Goal: Transaction & Acquisition: Purchase product/service

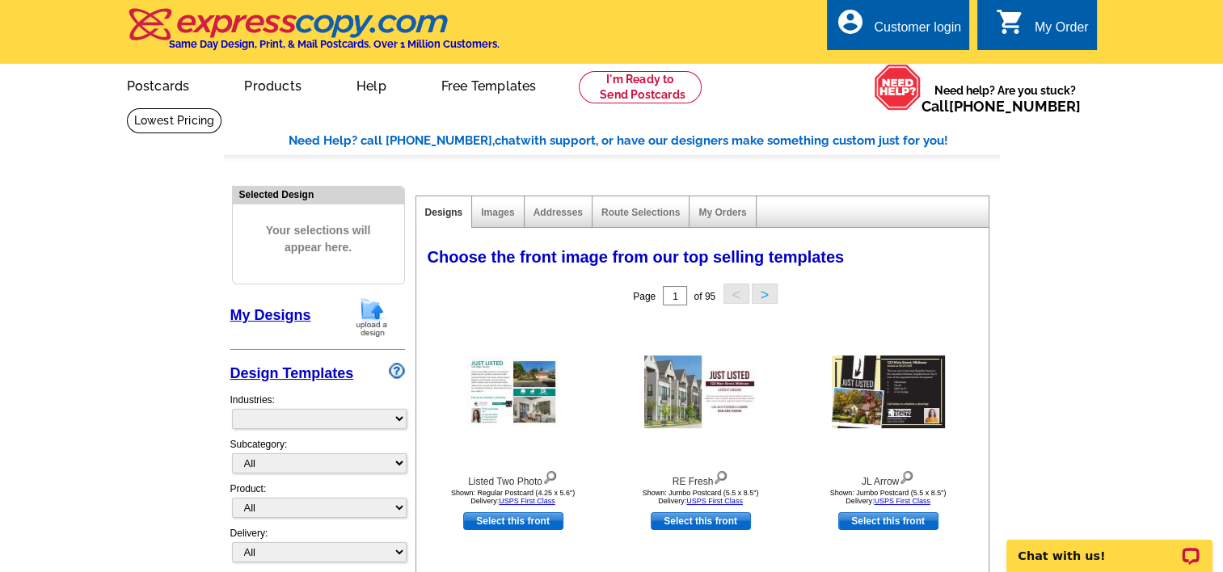
select select "785"
click at [159, 85] on link "Postcards" at bounding box center [157, 84] width 113 height 38
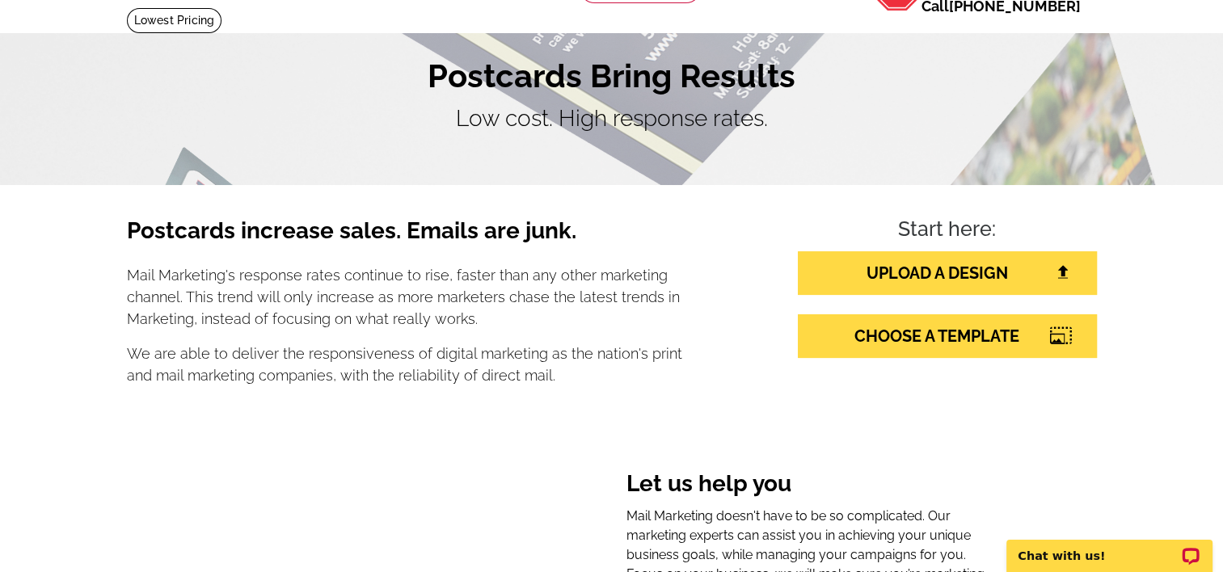
scroll to position [112, 0]
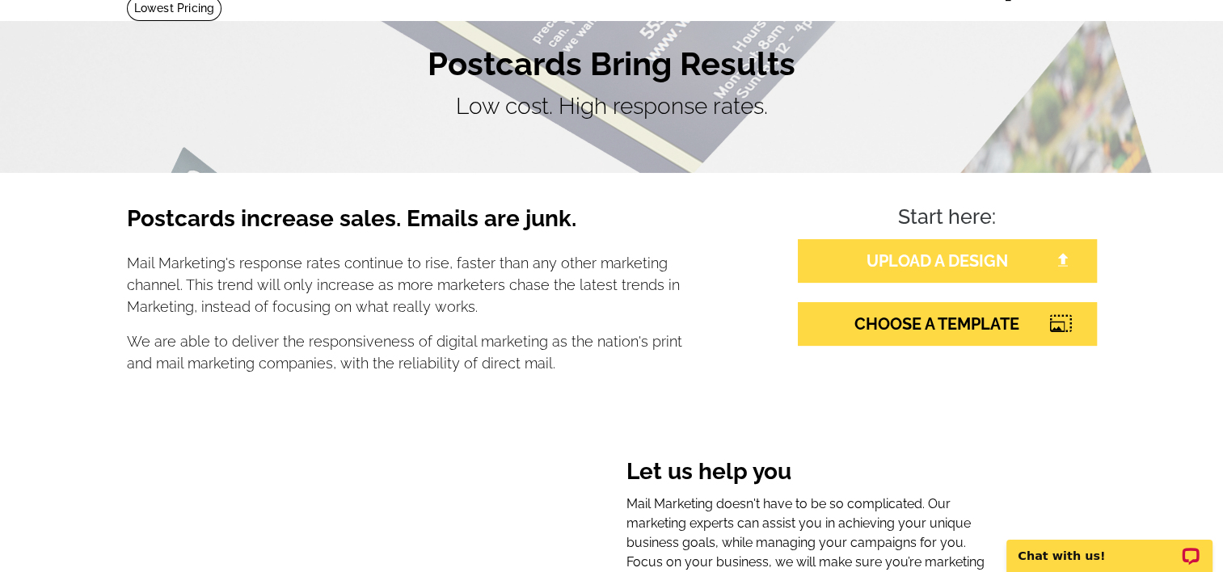
click at [903, 271] on link "UPLOAD A DESIGN" at bounding box center [947, 261] width 299 height 44
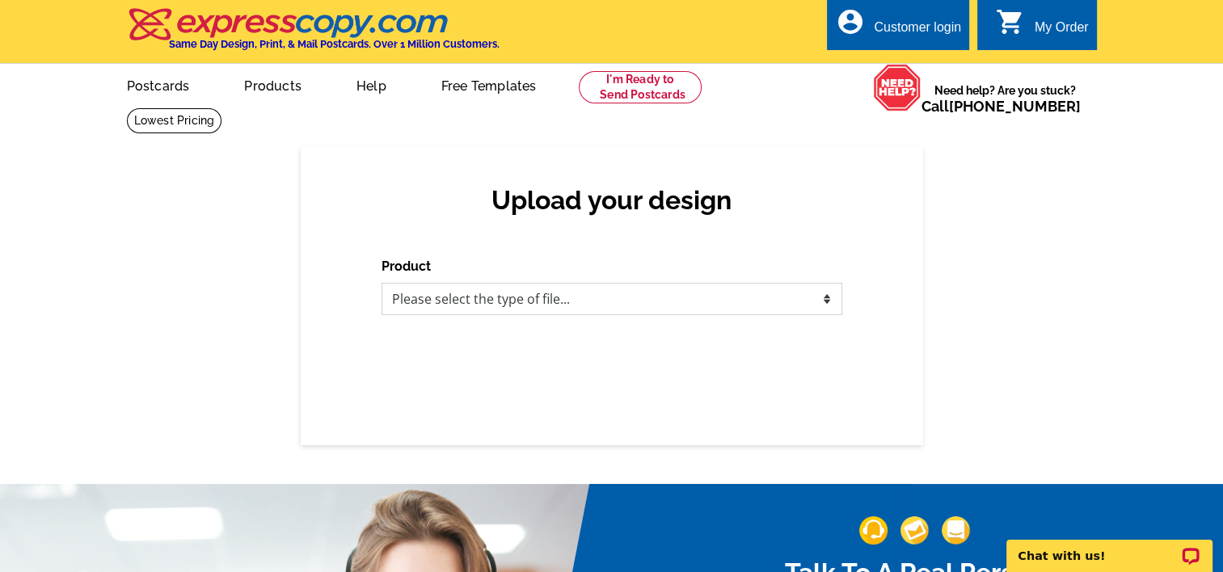
click at [747, 309] on select "Please select the type of file... Postcards Business Cards Letters and flyers G…" at bounding box center [611, 299] width 461 height 32
select select "1"
click at [381, 284] on select "Please select the type of file... Postcards Business Cards Letters and flyers G…" at bounding box center [611, 299] width 461 height 32
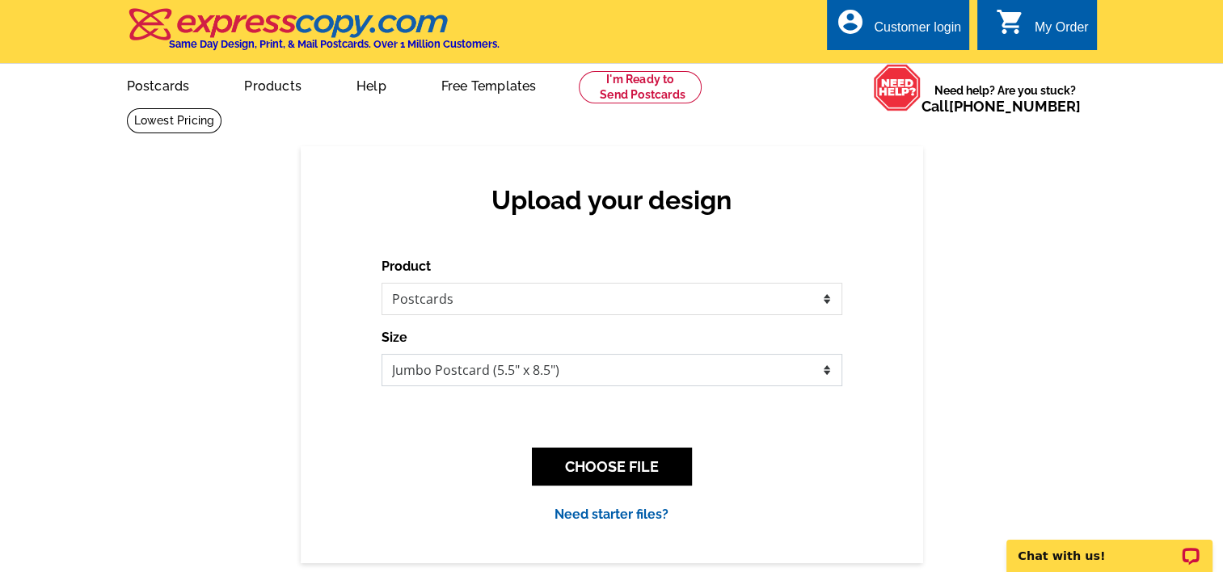
click at [694, 385] on select "Jumbo Postcard (5.5" x 8.5") Regular Postcard (4.25" x 5.6") Panoramic Postcard…" at bounding box center [611, 370] width 461 height 32
click at [688, 327] on form "Product Please select the type of file... Postcards Business Cards Letters and …" at bounding box center [611, 321] width 461 height 129
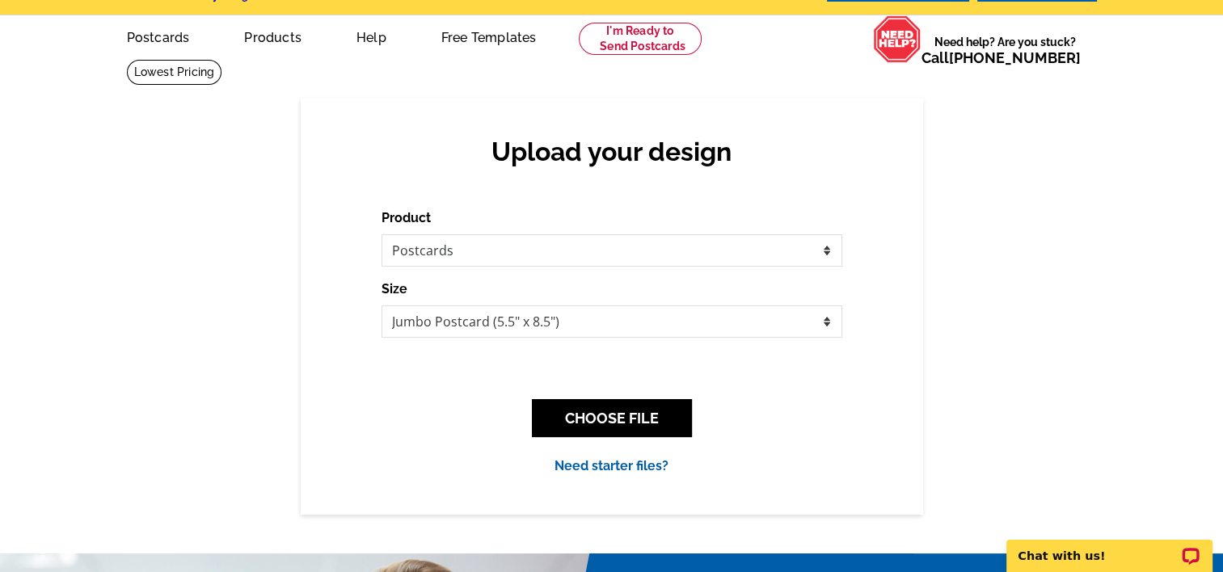
scroll to position [48, 0]
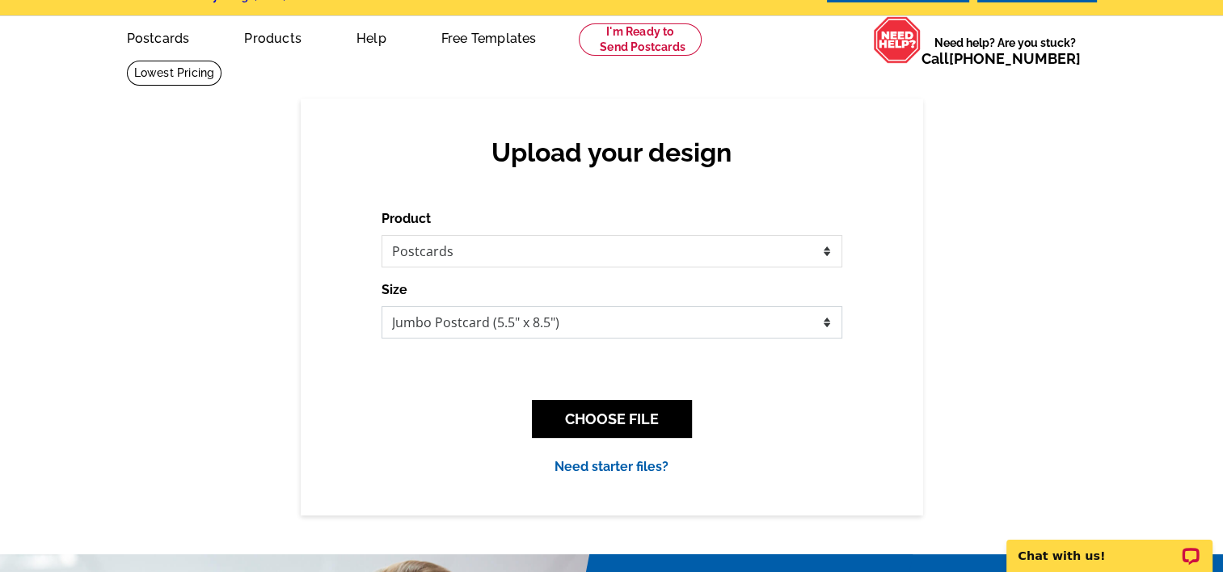
click at [460, 334] on select "Jumbo Postcard (5.5" x 8.5") Regular Postcard (4.25" x 5.6") Panoramic Postcard…" at bounding box center [611, 322] width 461 height 32
select select "1"
click at [381, 307] on select "Jumbo Postcard (5.5" x 8.5") Regular Postcard (4.25" x 5.6") Panoramic Postcard…" at bounding box center [611, 322] width 461 height 32
click at [533, 308] on select "Jumbo Postcard (5.5" x 8.5") Regular Postcard (4.25" x 5.6") Panoramic Postcard…" at bounding box center [611, 322] width 461 height 32
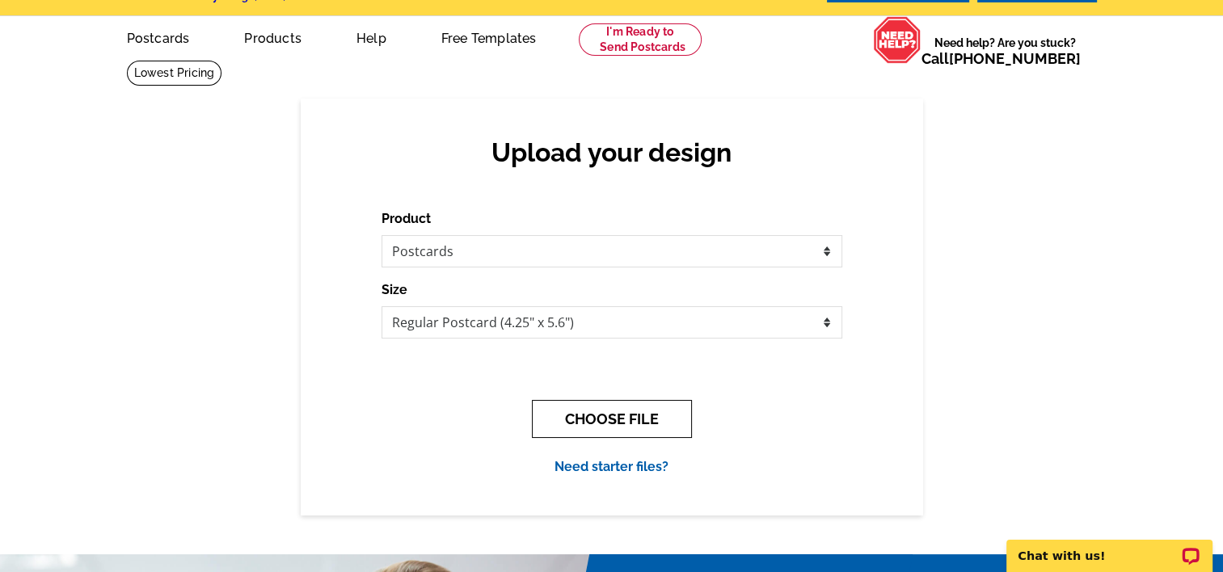
click at [569, 401] on button "CHOOSE FILE" at bounding box center [612, 419] width 160 height 38
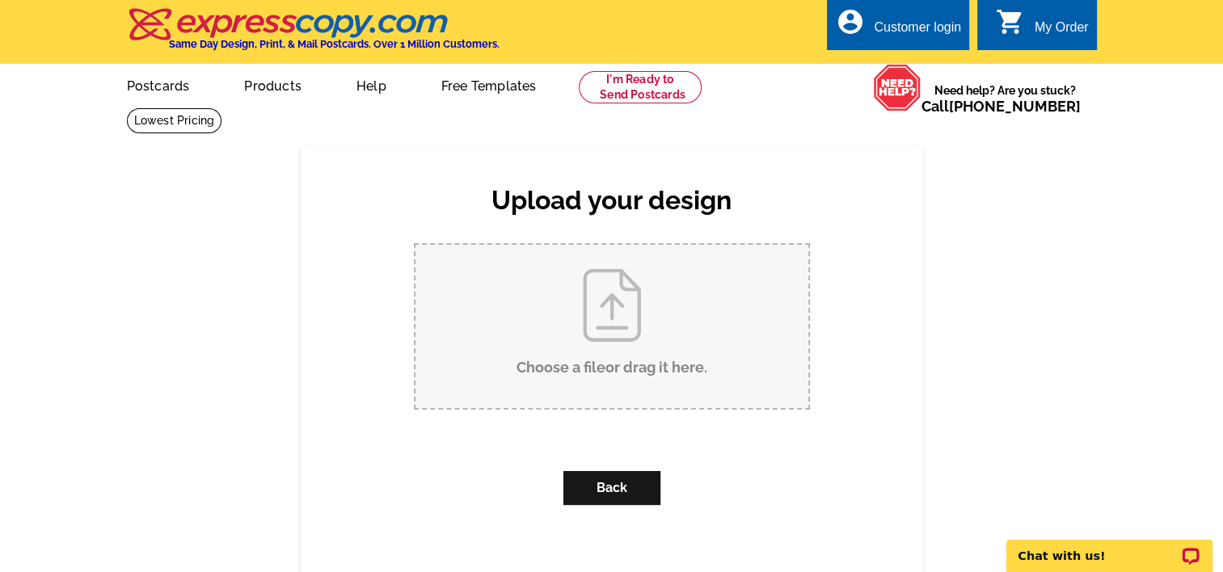
scroll to position [0, 0]
click at [595, 352] on input "Choose a file or drag it here ." at bounding box center [611, 326] width 393 height 163
type input "C:\fakepath\Pumpkin Event Mailer.pdf"
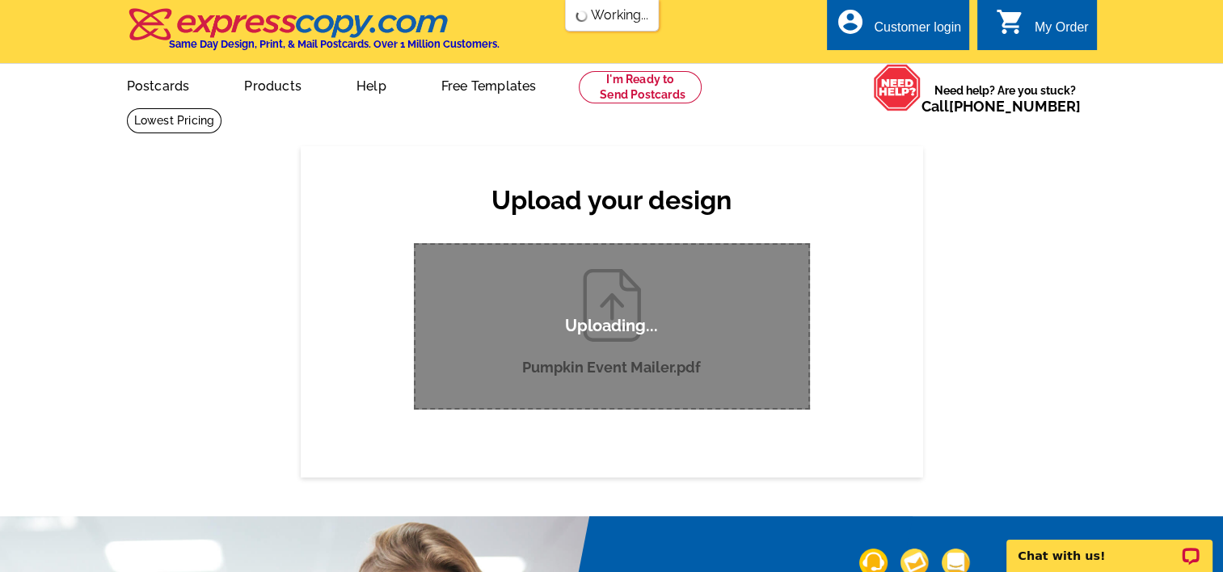
click at [889, 316] on div "Upload your design Product Please select the type of file... Postcards Business…" at bounding box center [612, 311] width 622 height 331
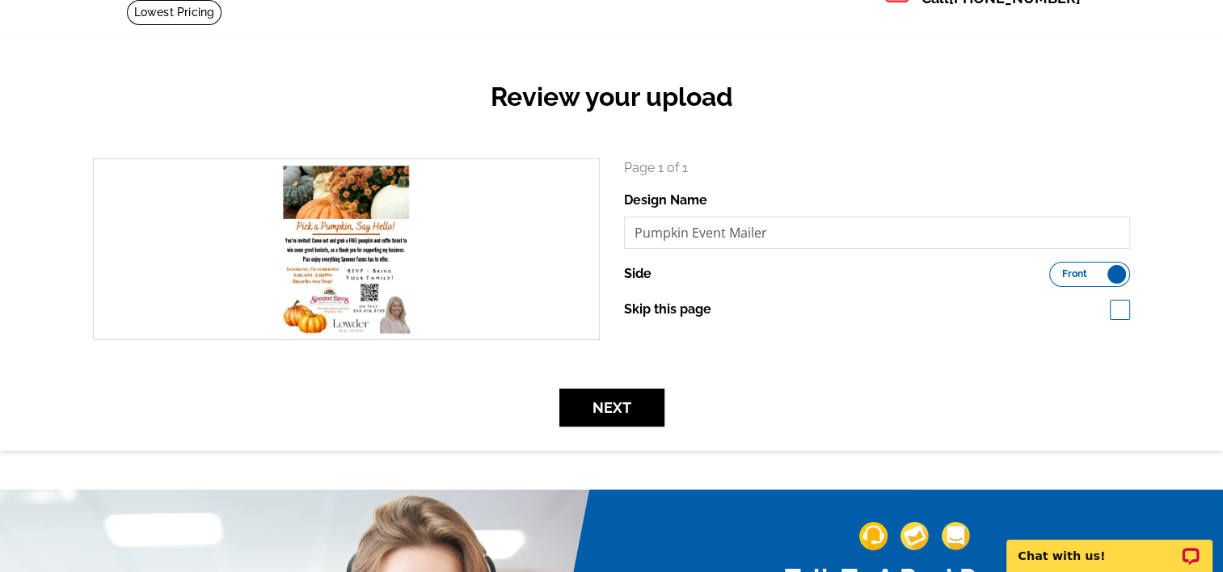
scroll to position [109, 0]
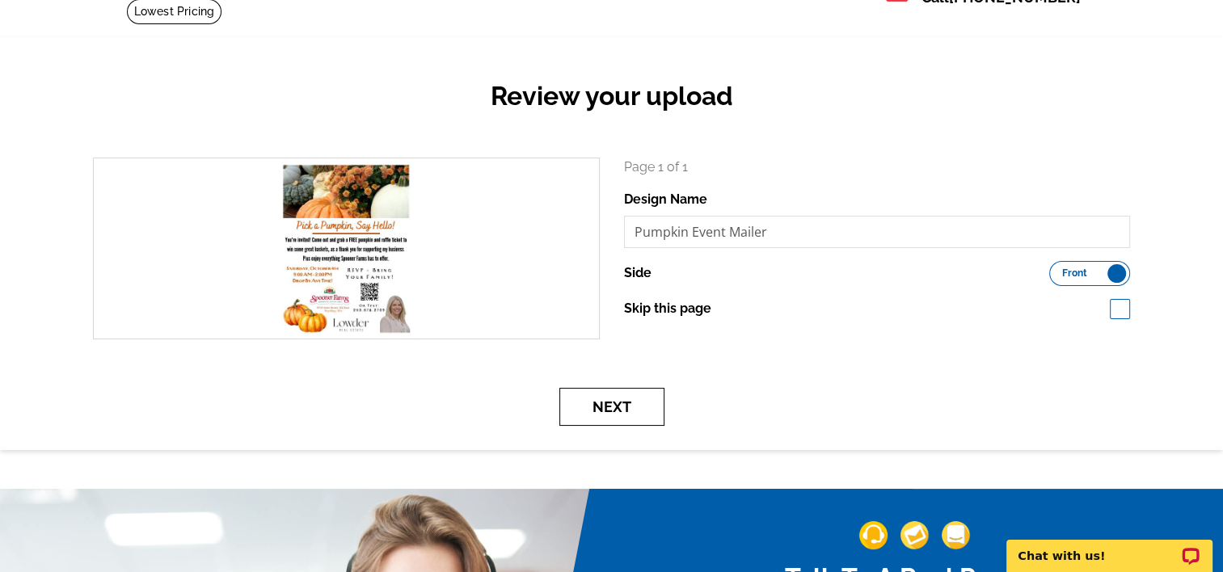
click at [598, 421] on button "Next" at bounding box center [611, 407] width 105 height 38
click at [621, 399] on button "Next" at bounding box center [611, 407] width 105 height 38
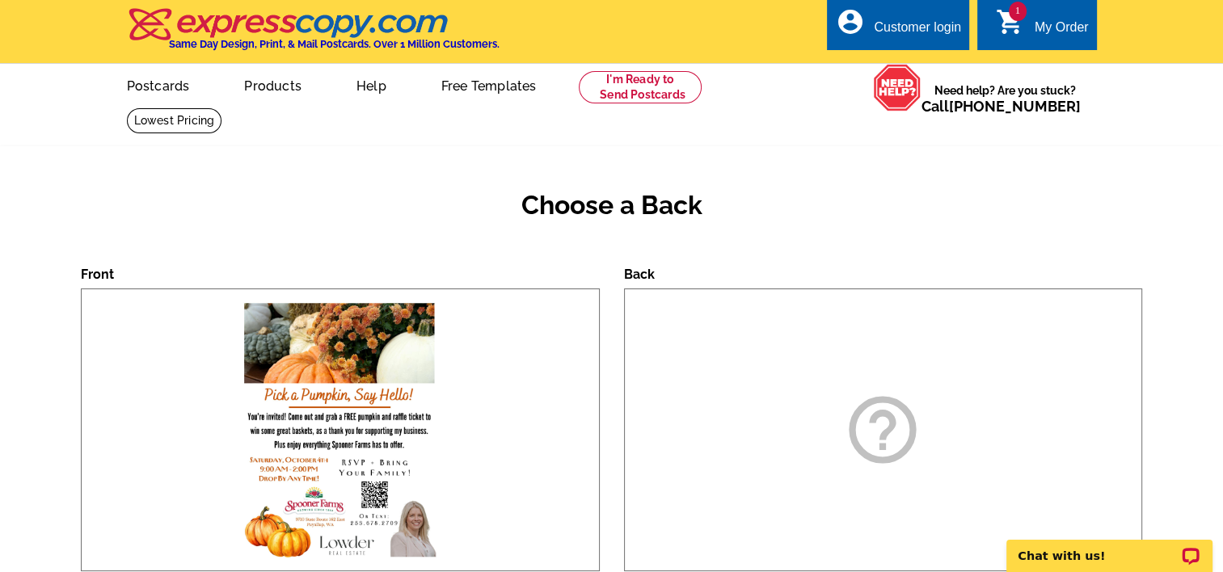
drag, startPoint x: 0, startPoint y: 0, endPoint x: 623, endPoint y: 399, distance: 740.0
click at [623, 399] on div "Back help_outline" at bounding box center [883, 426] width 543 height 318
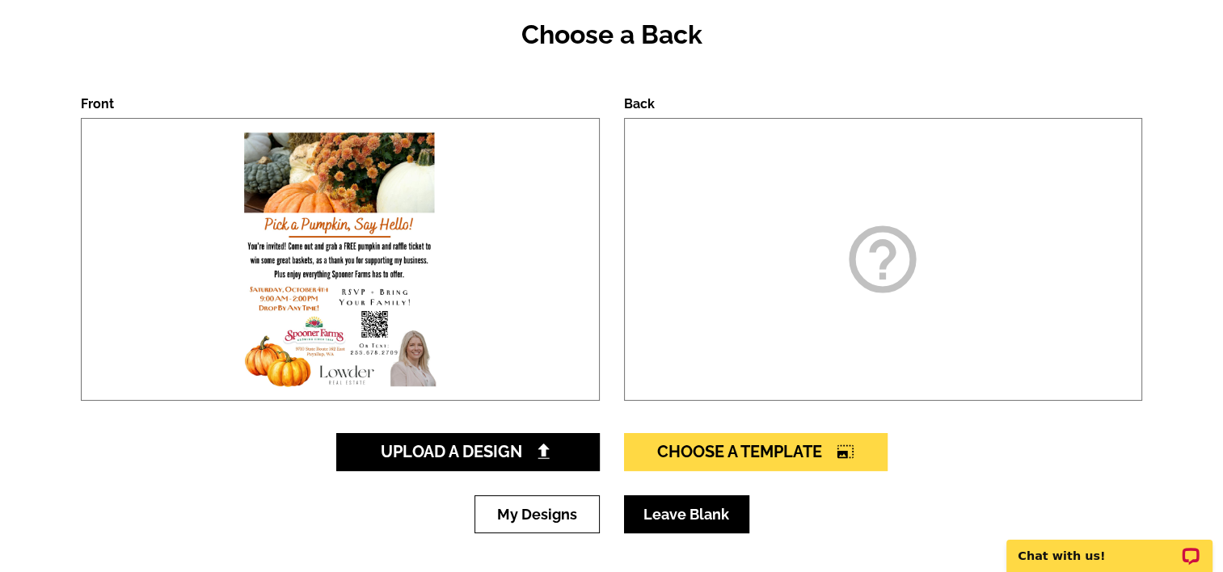
scroll to position [168, 0]
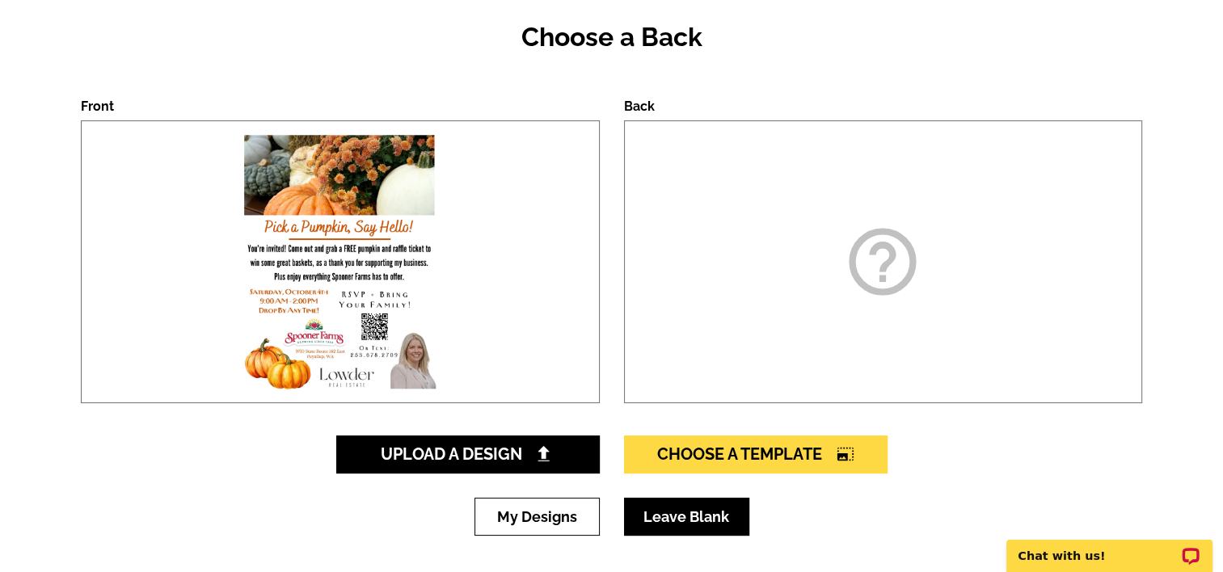
click at [669, 524] on link "Leave Blank" at bounding box center [686, 517] width 125 height 38
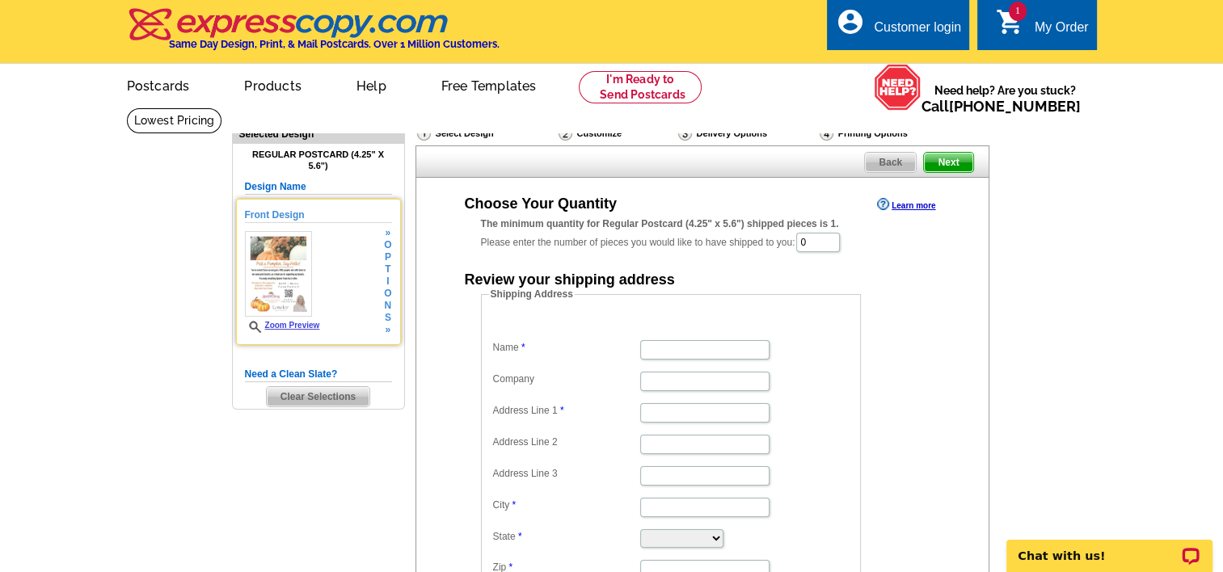
click at [288, 323] on link "Zoom Preview" at bounding box center [282, 325] width 75 height 9
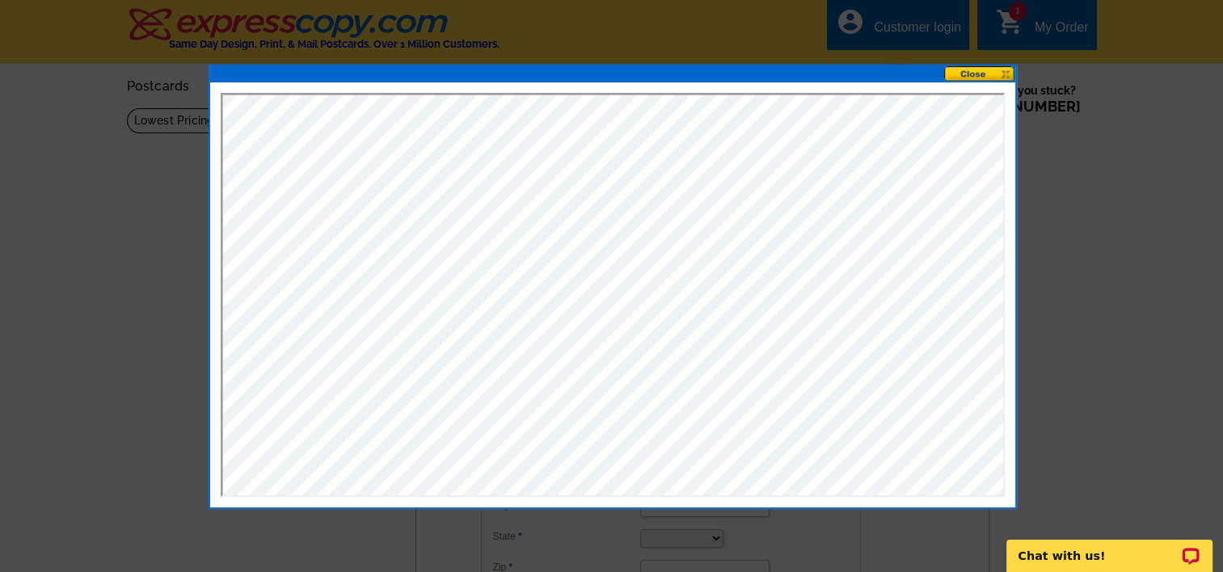
click at [979, 75] on button at bounding box center [979, 73] width 71 height 15
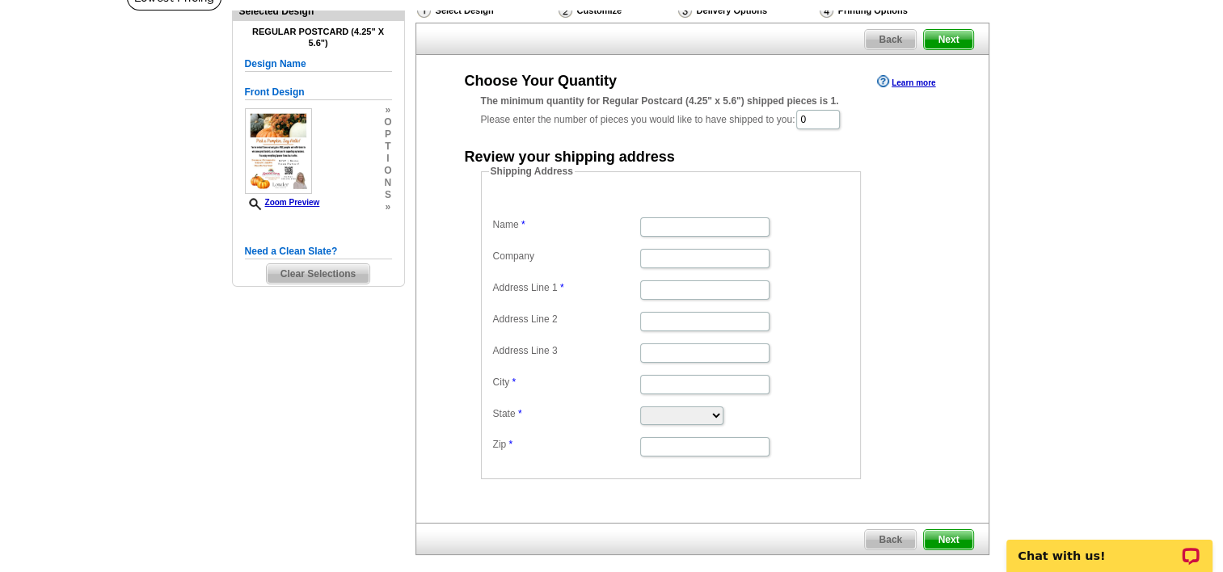
scroll to position [141, 0]
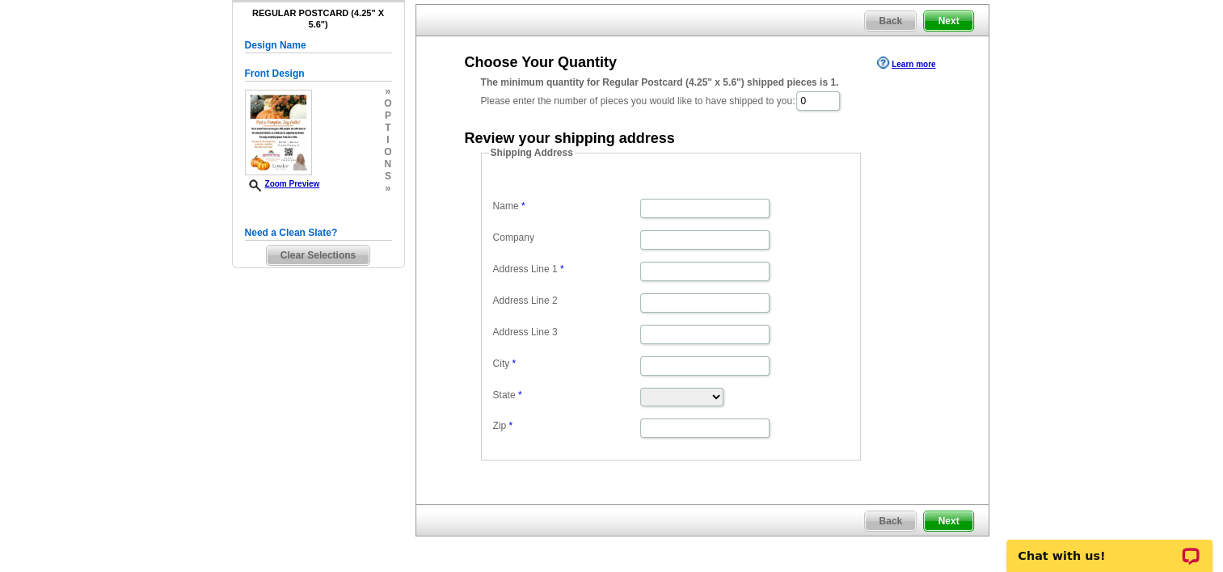
click at [889, 22] on span "Back" at bounding box center [890, 20] width 51 height 19
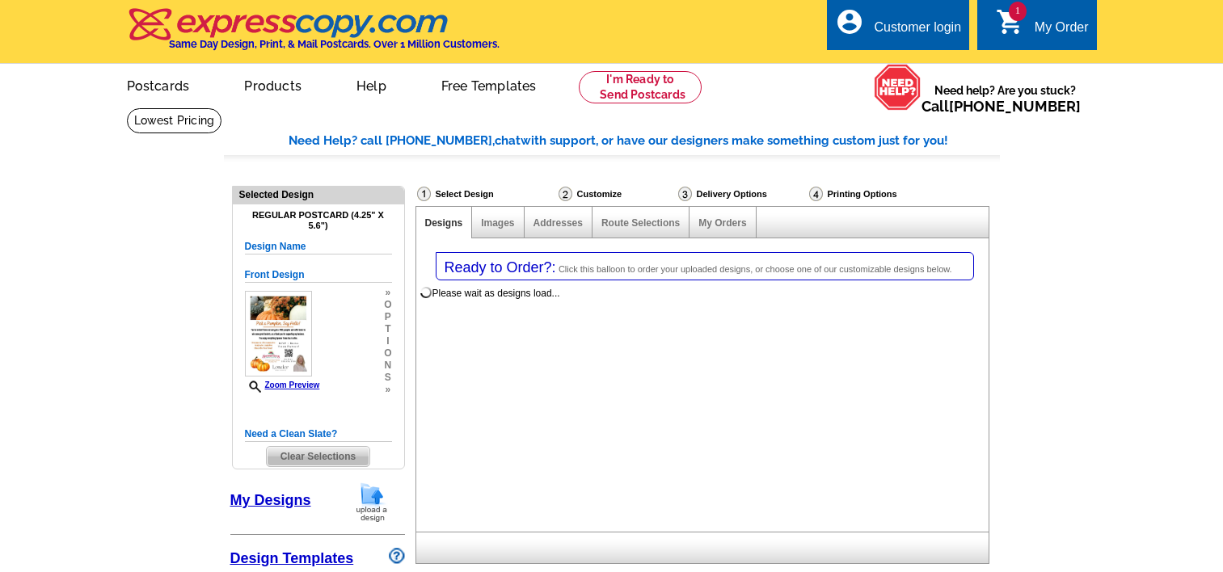
select select "1"
select select "back"
select select "785"
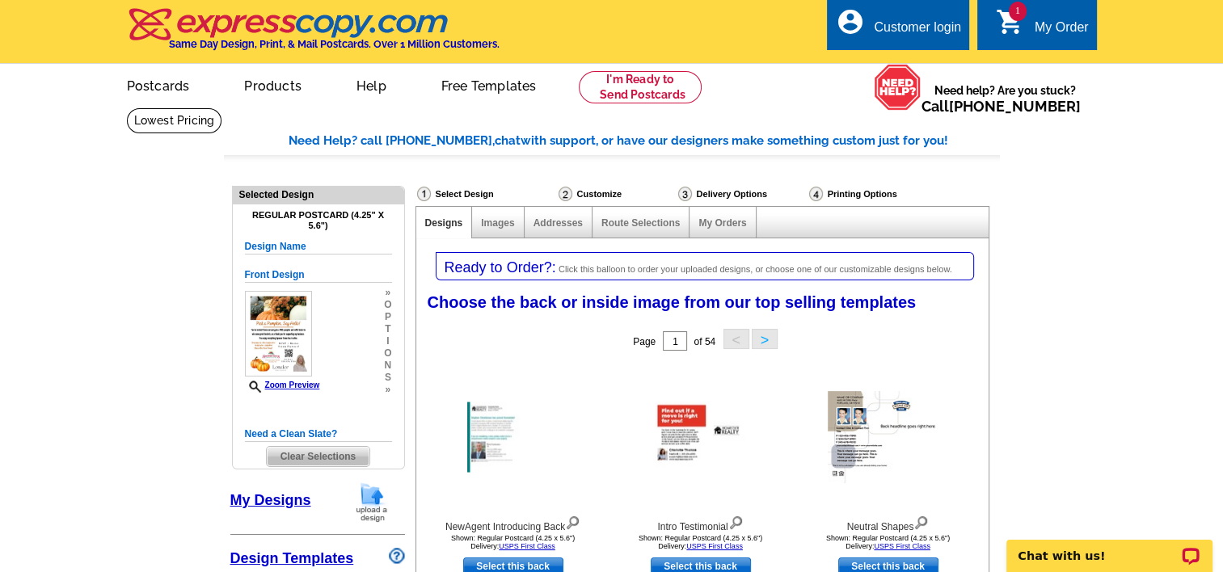
click at [278, 432] on h5 "Need a Clean Slate?" at bounding box center [318, 434] width 147 height 15
click at [293, 457] on span "Clear Selections" at bounding box center [318, 456] width 103 height 19
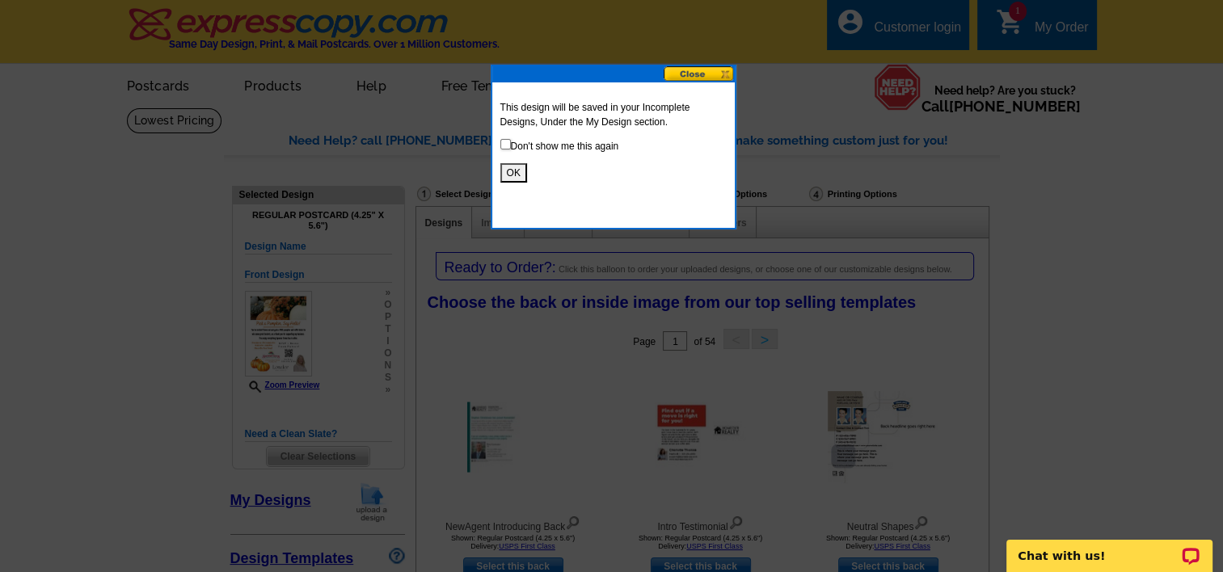
click at [514, 181] on button "OK" at bounding box center [513, 172] width 27 height 19
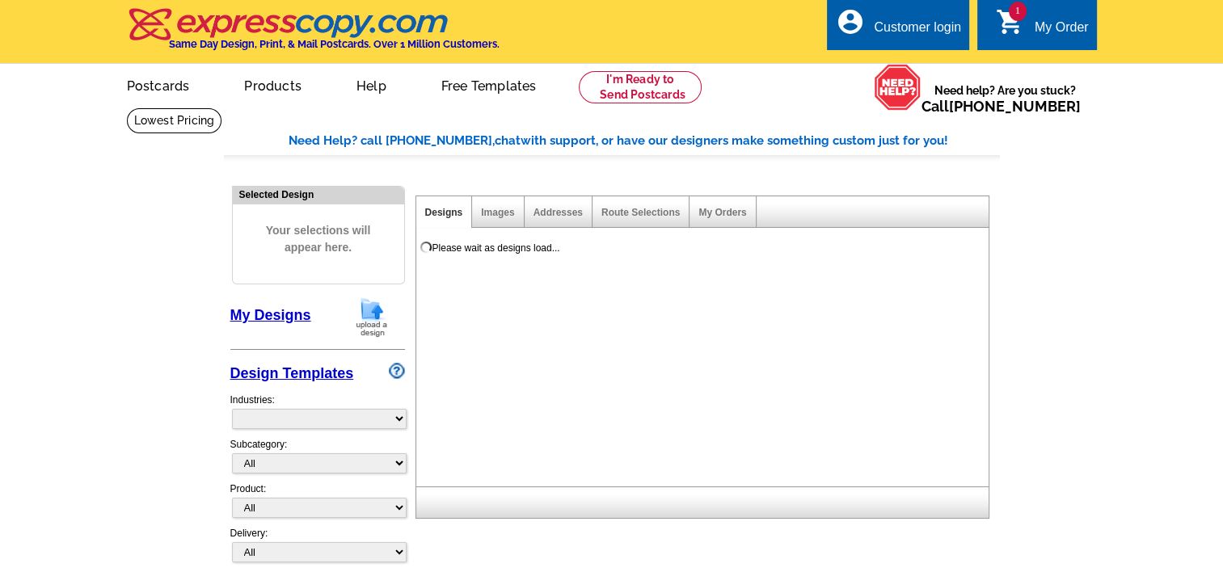
select select "785"
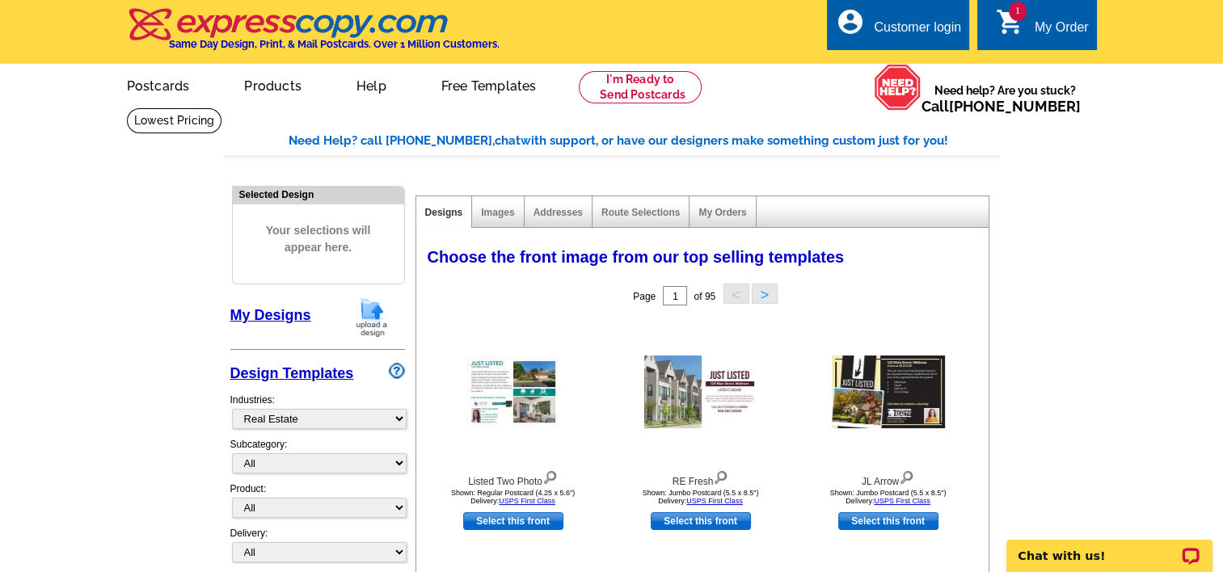
click at [367, 320] on img at bounding box center [372, 317] width 42 height 41
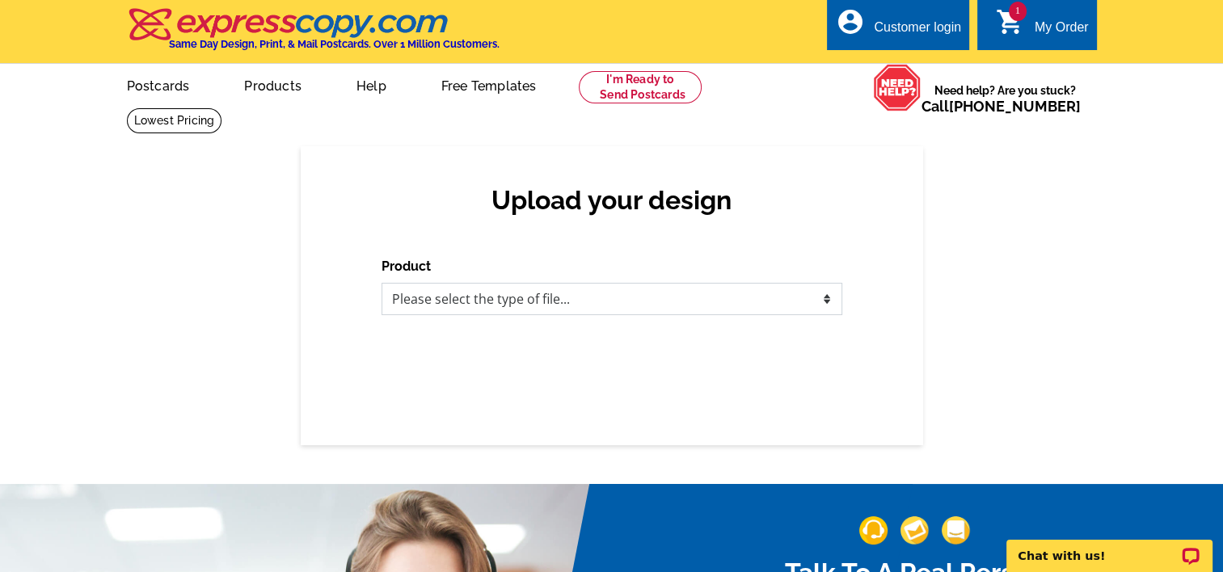
click at [613, 293] on select "Please select the type of file... Postcards Business Cards Letters and flyers G…" at bounding box center [611, 299] width 461 height 32
click at [381, 284] on select "Please select the type of file... Postcards Business Cards Letters and flyers G…" at bounding box center [611, 299] width 461 height 32
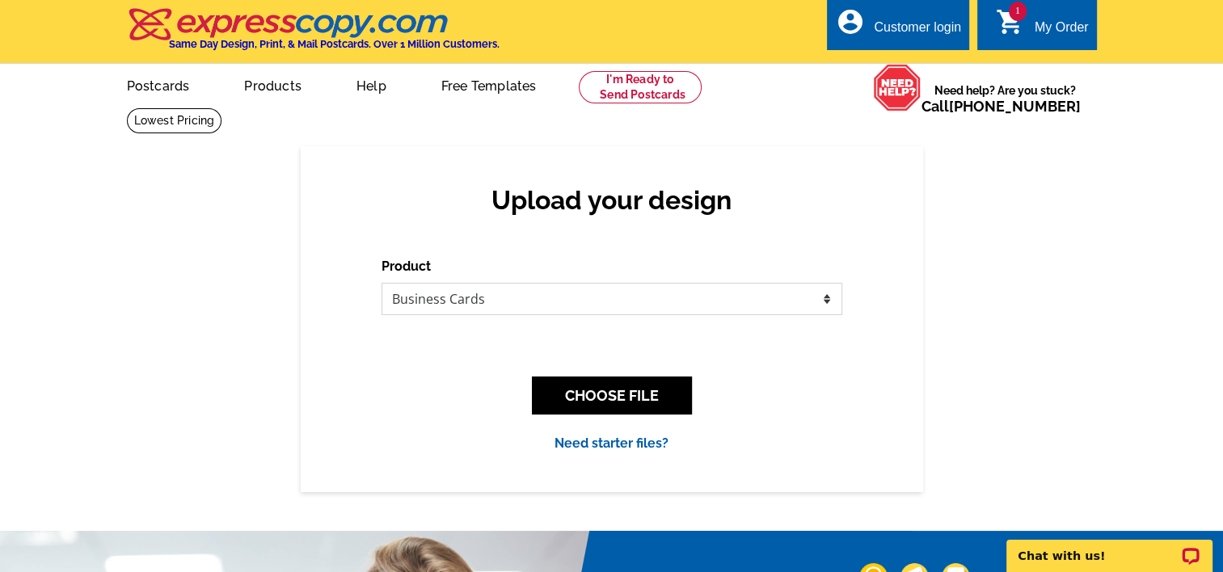
click at [608, 309] on select "Please select the type of file... Postcards Business Cards Letters and flyers G…" at bounding box center [611, 299] width 461 height 32
select select "1"
click at [381, 284] on select "Please select the type of file... Postcards Business Cards Letters and flyers G…" at bounding box center [611, 299] width 461 height 32
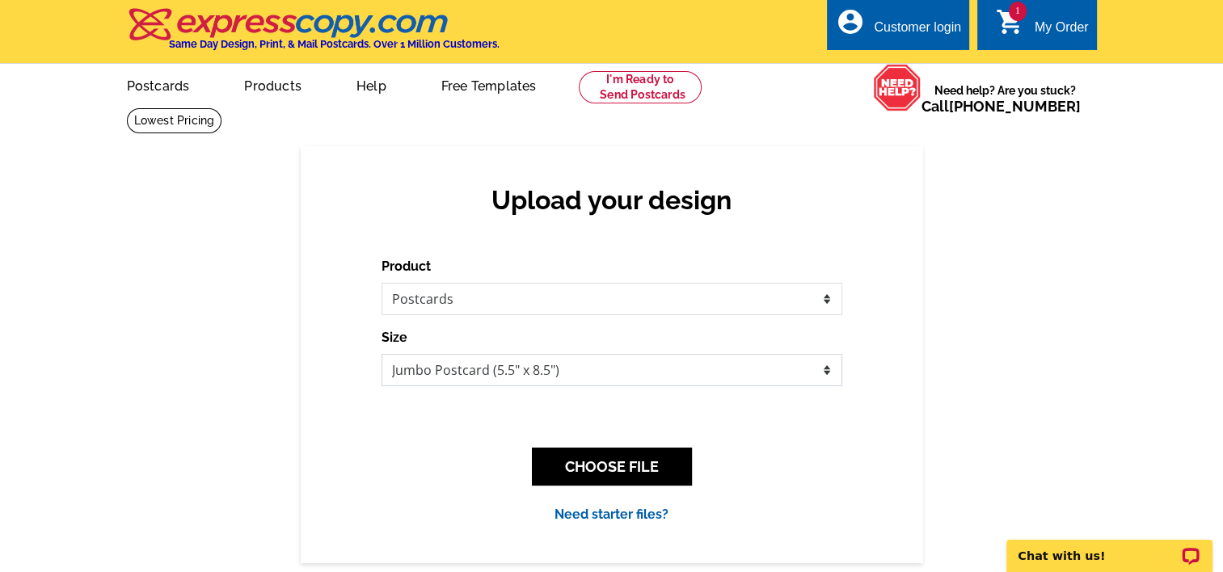
click at [590, 368] on select "Jumbo Postcard (5.5" x 8.5") Regular Postcard (4.25" x 5.6") Panoramic Postcard…" at bounding box center [611, 370] width 461 height 32
select select "1"
click at [381, 355] on select "Jumbo Postcard (5.5" x 8.5") Regular Postcard (4.25" x 5.6") Panoramic Postcard…" at bounding box center [611, 370] width 461 height 32
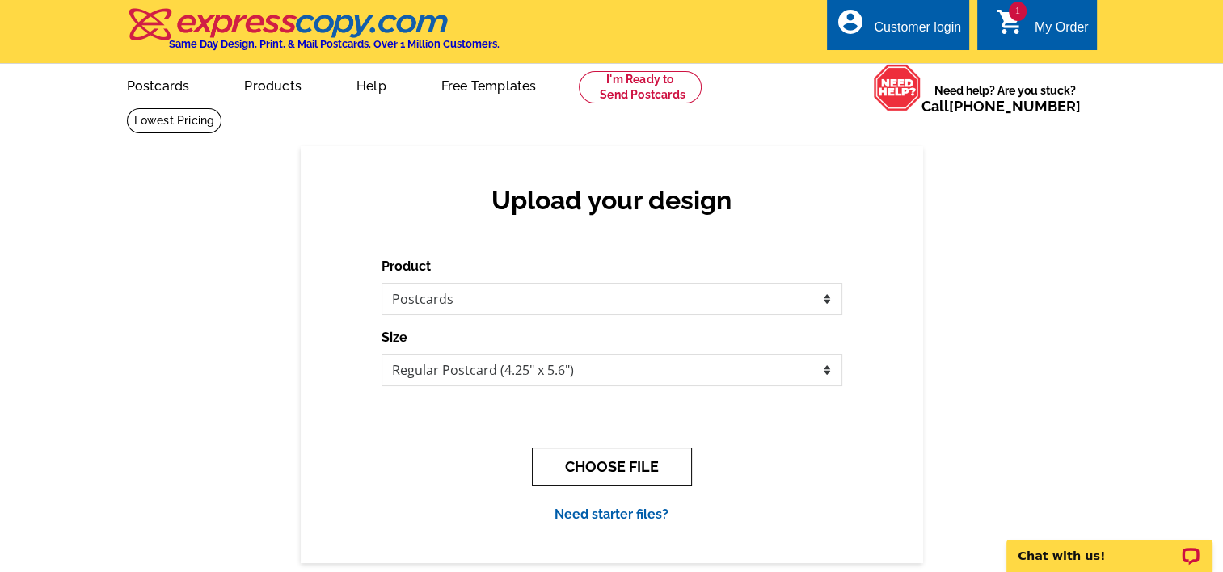
click at [655, 456] on button "CHOOSE FILE" at bounding box center [612, 467] width 160 height 38
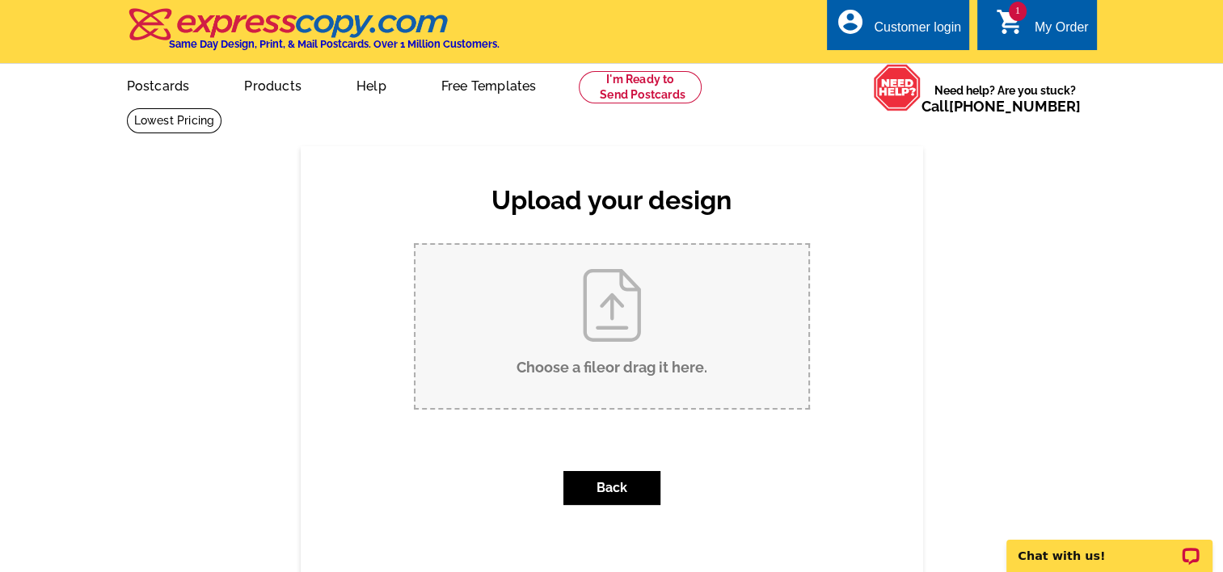
click at [655, 326] on input "Choose a file or drag it here ." at bounding box center [611, 326] width 393 height 163
type input "C:\fakepath\Pumpkin Event Mailer.pdf"
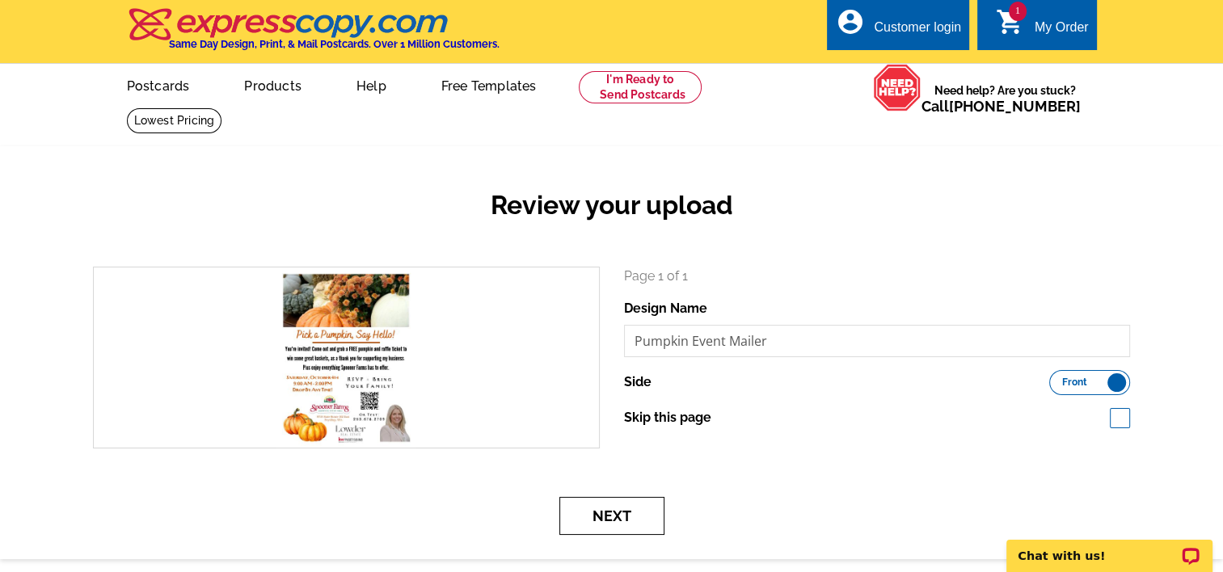
click at [633, 520] on button "Next" at bounding box center [611, 516] width 105 height 38
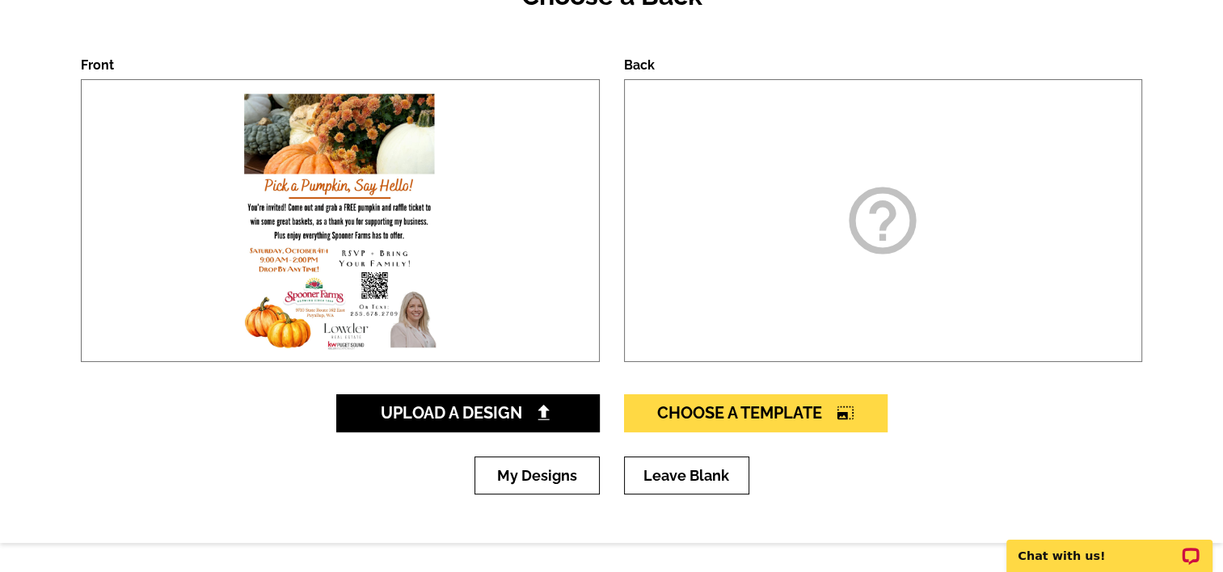
scroll to position [251, 0]
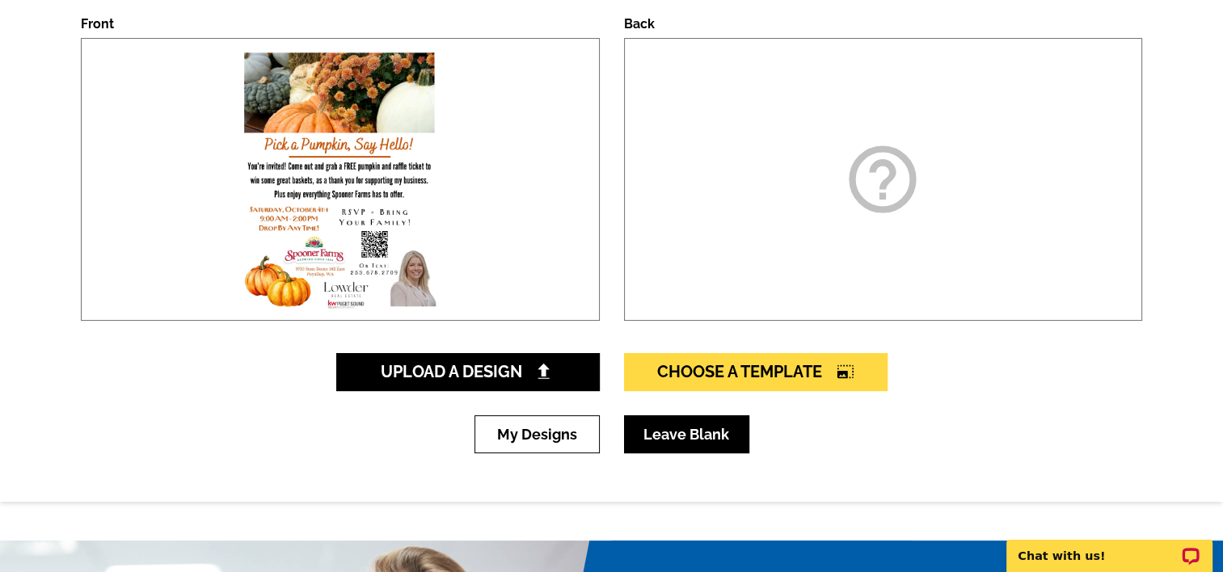
click at [698, 431] on link "Leave Blank" at bounding box center [686, 434] width 125 height 38
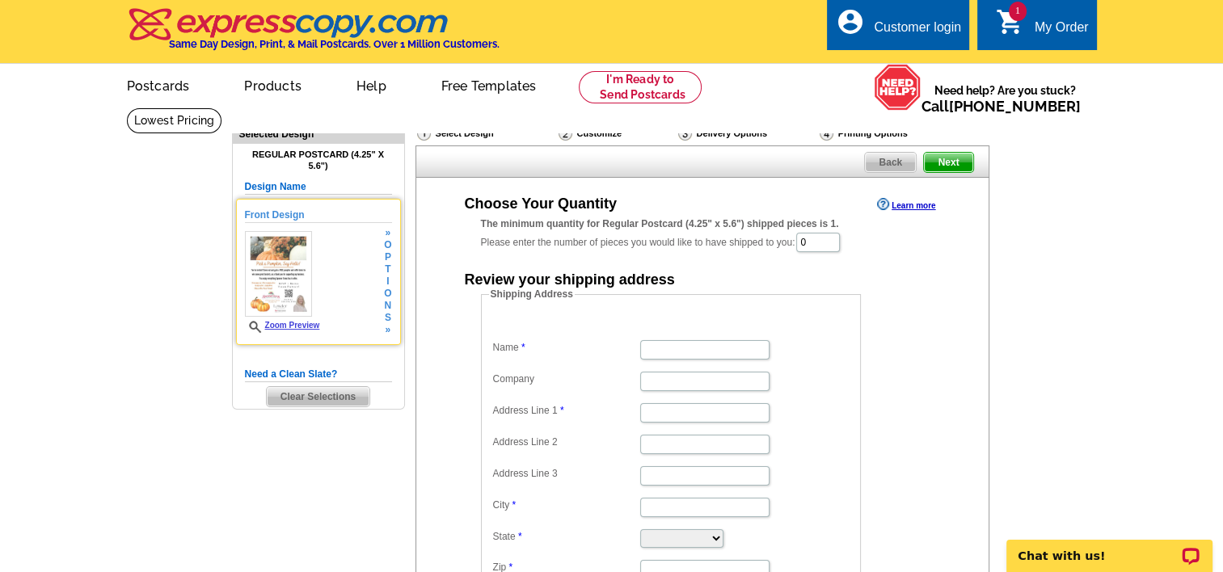
click at [304, 324] on link "Zoom Preview" at bounding box center [282, 325] width 75 height 9
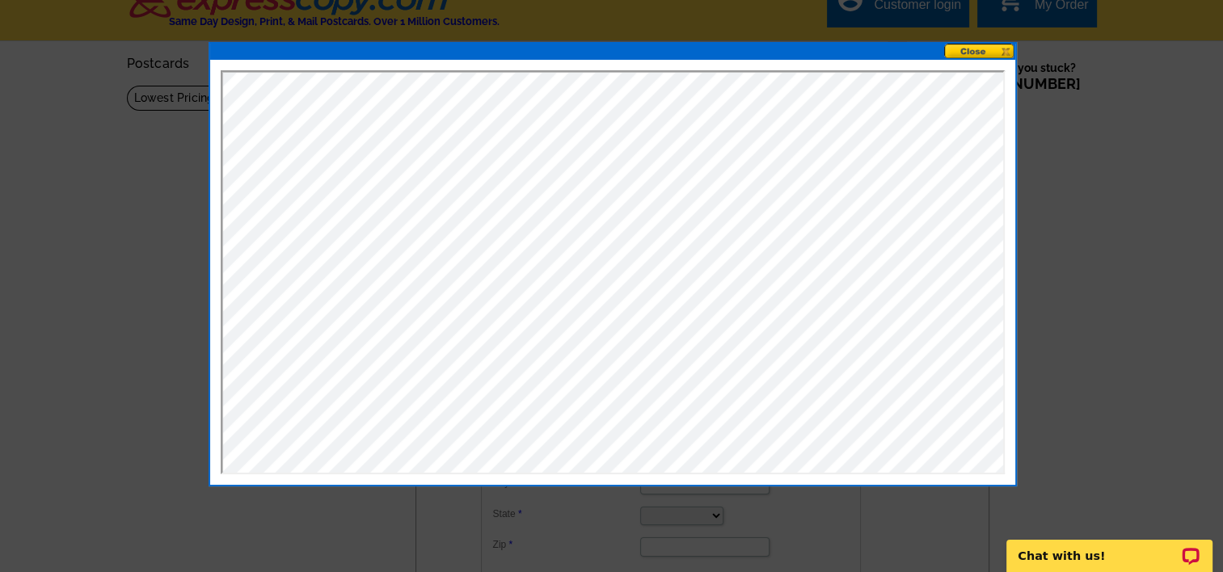
scroll to position [24, 0]
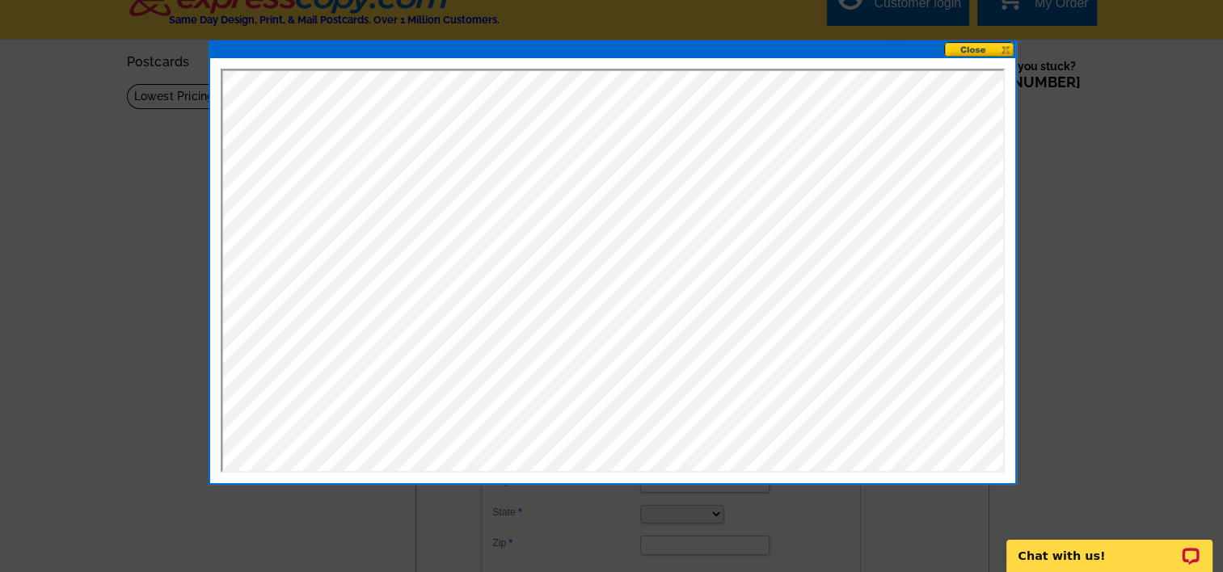
click at [992, 48] on button at bounding box center [979, 49] width 71 height 15
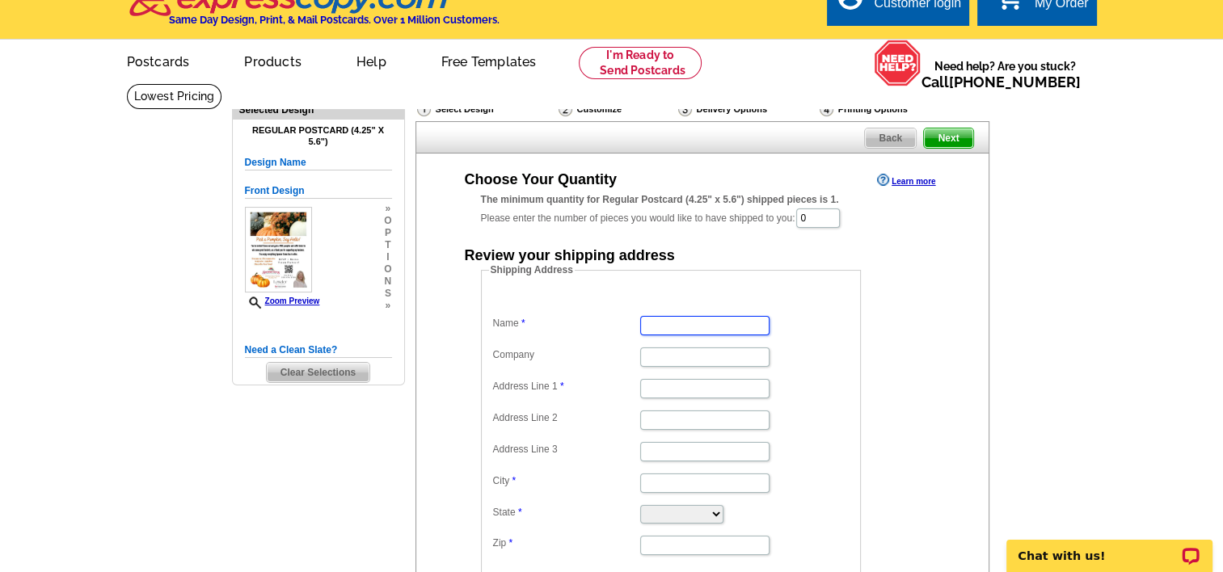
click at [726, 322] on input "Name" at bounding box center [704, 325] width 129 height 19
type input "[PERSON_NAME]"
type input "6616 83rd St E"
select select "WA"
type input "98371"
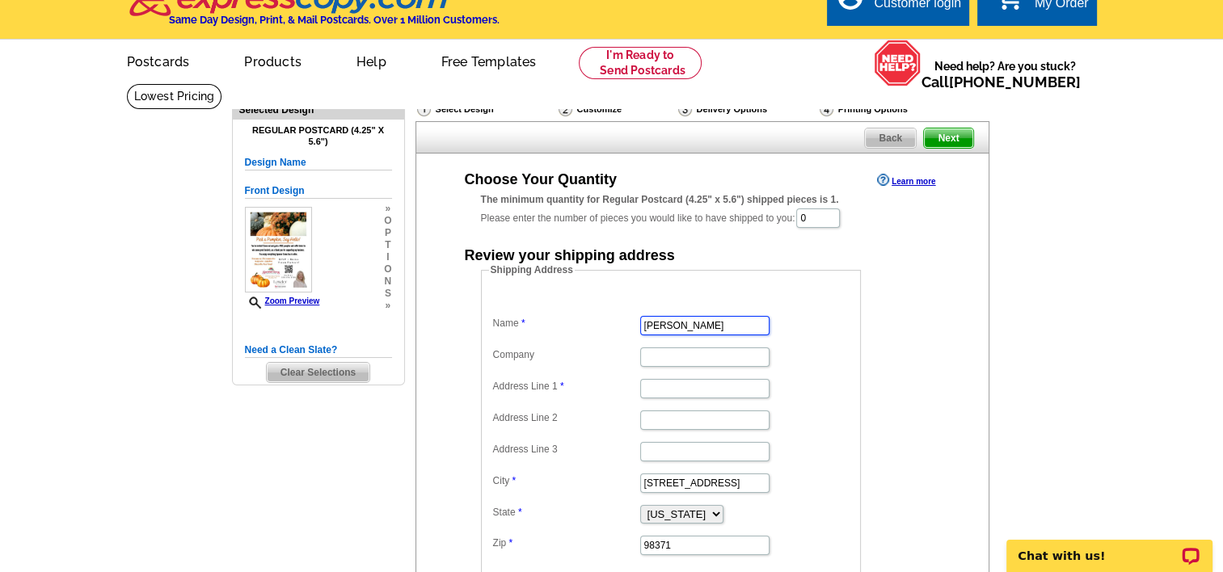
scroll to position [0, 0]
click at [691, 386] on input "Address Line 1" at bounding box center [704, 388] width 129 height 19
type input "[STREET_ADDRESS]"
type input "[PERSON_NAME] Realty Puget Sound"
click at [679, 472] on dd "6616 83rd St E" at bounding box center [671, 482] width 364 height 25
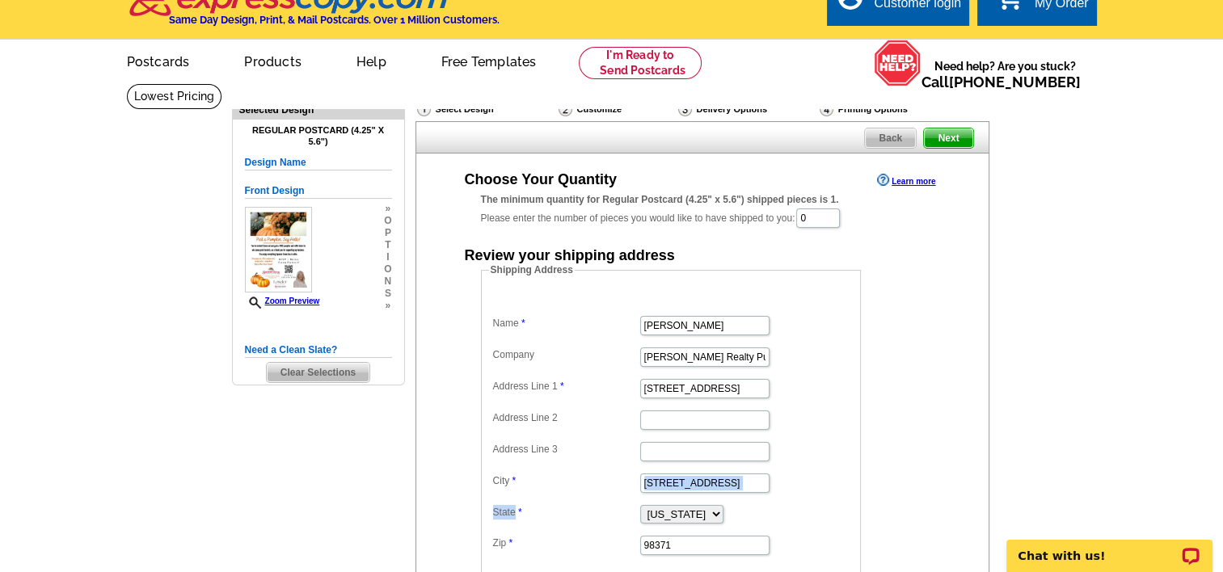
click at [679, 472] on dd "6616 83rd St E" at bounding box center [671, 482] width 364 height 25
drag, startPoint x: 679, startPoint y: 472, endPoint x: 723, endPoint y: 478, distance: 44.9
click at [723, 478] on input "6616 83rd St E" at bounding box center [704, 483] width 129 height 19
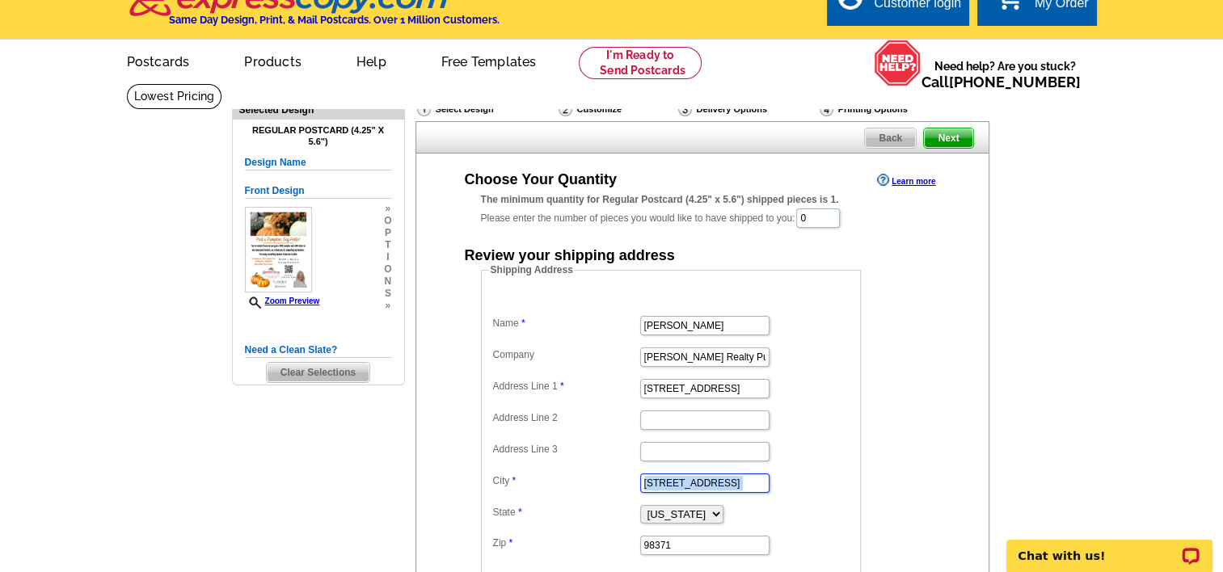
click at [723, 478] on input "6616 83rd St E" at bounding box center [704, 483] width 129 height 19
type input "6"
type input "Puyallup"
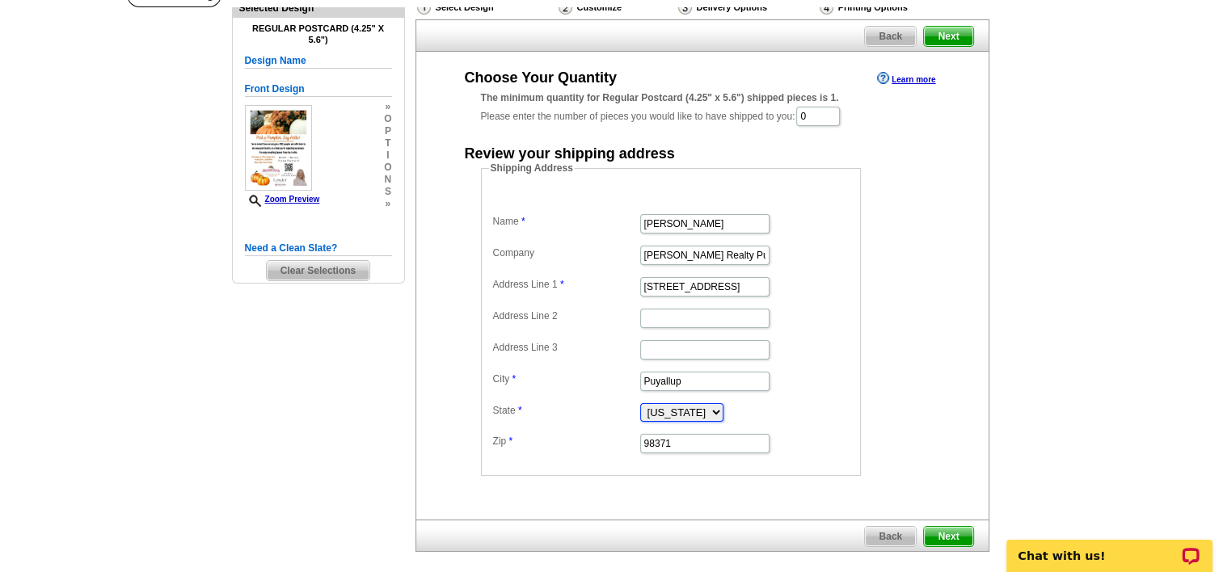
scroll to position [145, 0]
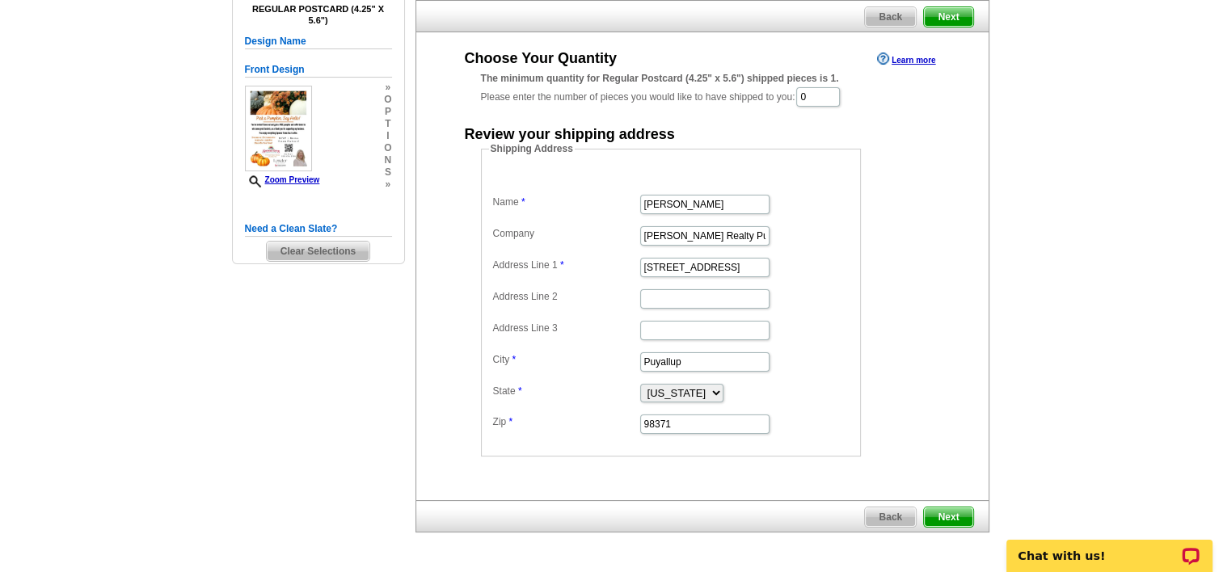
click at [953, 514] on span "Next" at bounding box center [948, 516] width 48 height 19
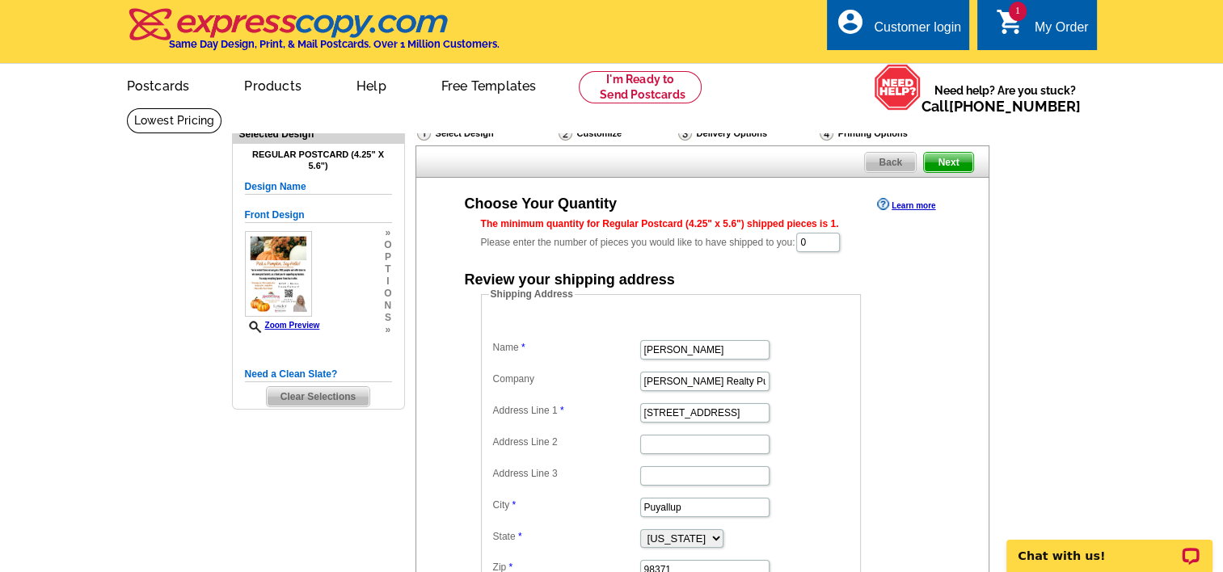
click at [1089, 194] on main "Need Help? call [PHONE_NUMBER], chat with support, or have our designers make s…" at bounding box center [611, 434] width 1223 height 655
click at [1177, 315] on main "Need Help? call [PHONE_NUMBER], chat with support, or have our designers make s…" at bounding box center [611, 434] width 1223 height 655
click at [829, 226] on div "The minimum quantity for Regular Postcard (4.25" x 5.6") shipped pieces is 1." at bounding box center [702, 224] width 443 height 15
click at [827, 240] on input "0" at bounding box center [818, 242] width 44 height 19
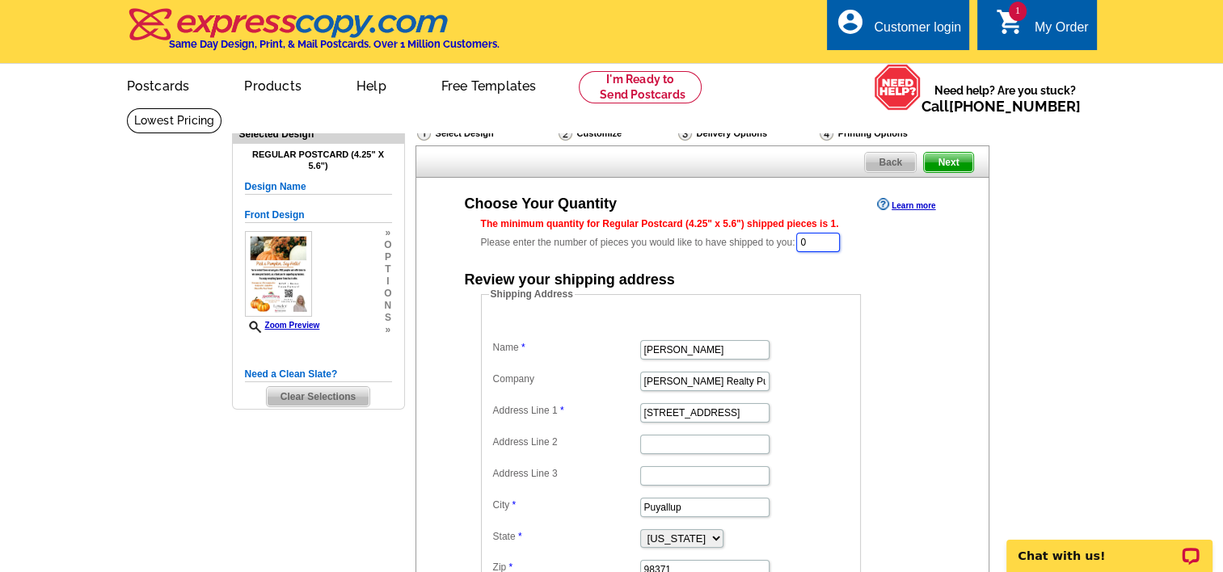
click at [827, 240] on input "0" at bounding box center [818, 242] width 44 height 19
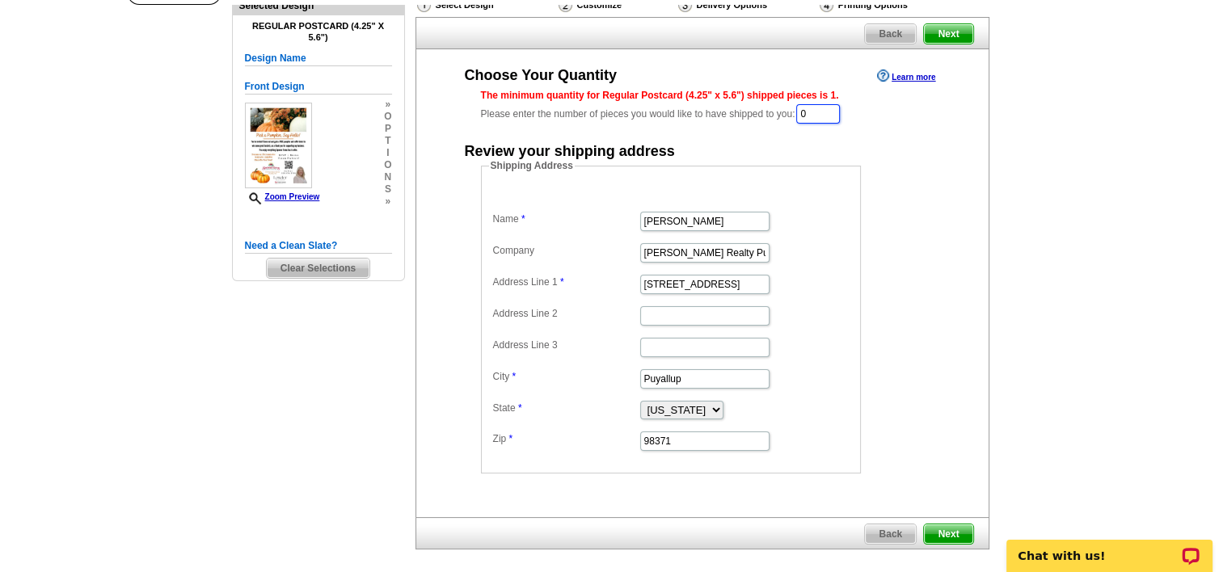
scroll to position [123, 0]
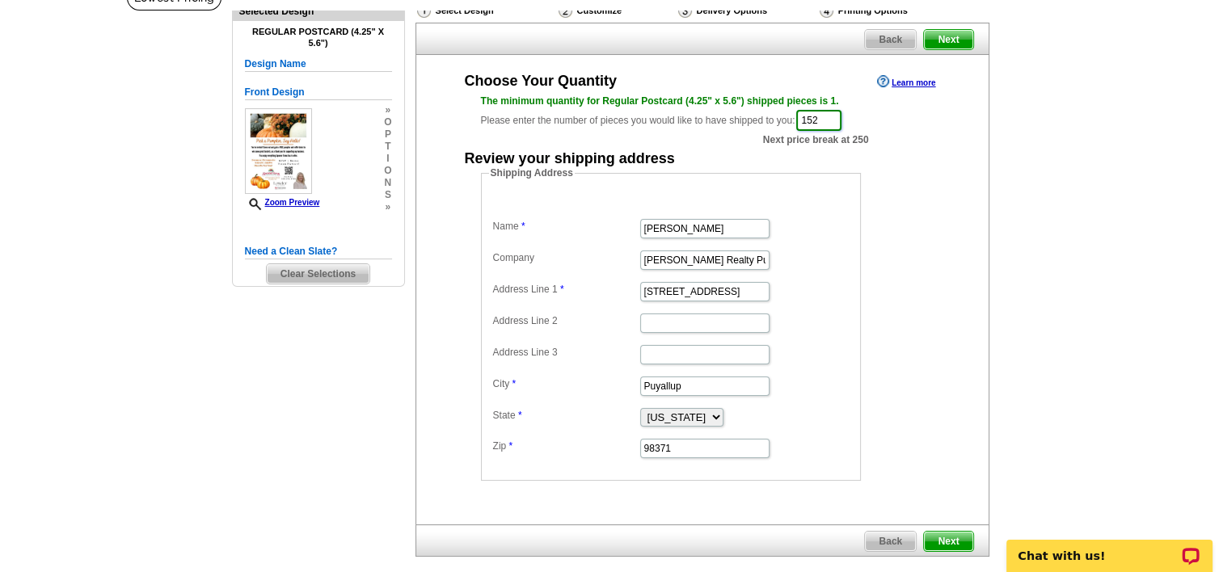
type input "152"
click at [1089, 239] on main "Need Help? call [PHONE_NUMBER], chat with support, or have our designers make s…" at bounding box center [611, 313] width 1223 height 656
click at [941, 537] on span "Next" at bounding box center [948, 541] width 48 height 19
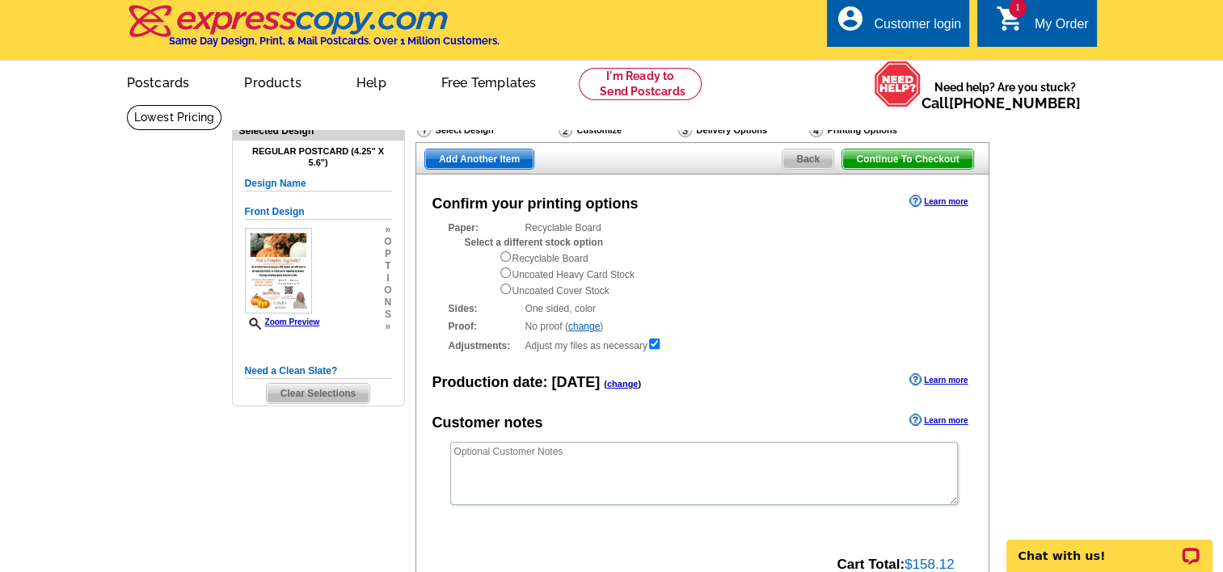
scroll to position [2, 0]
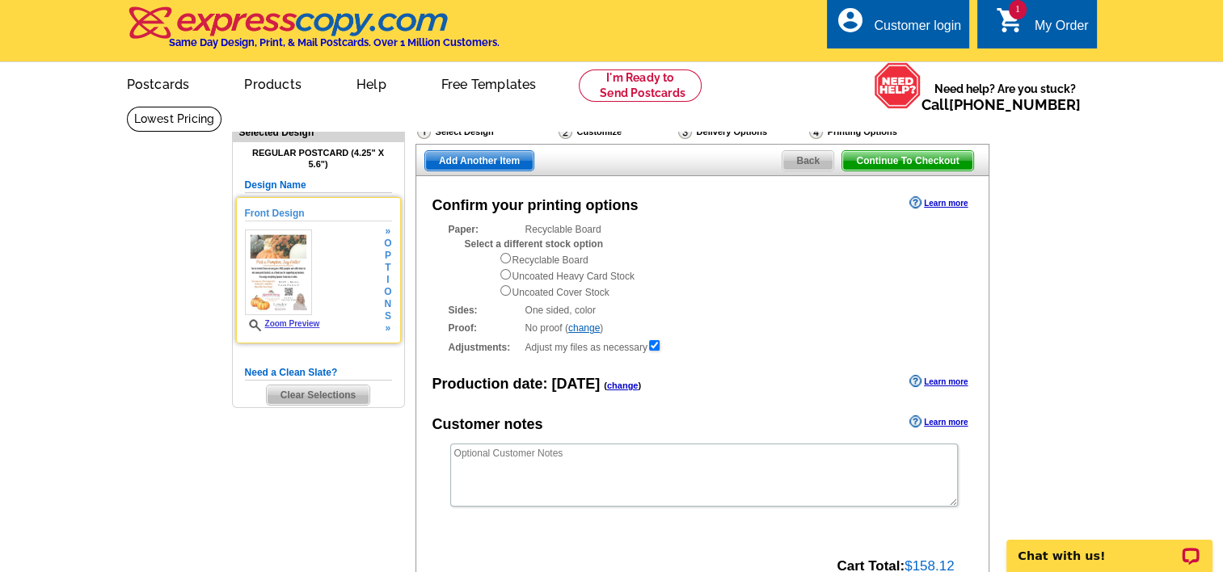
click at [381, 263] on div "» o p t i o n s »" at bounding box center [385, 279] width 11 height 109
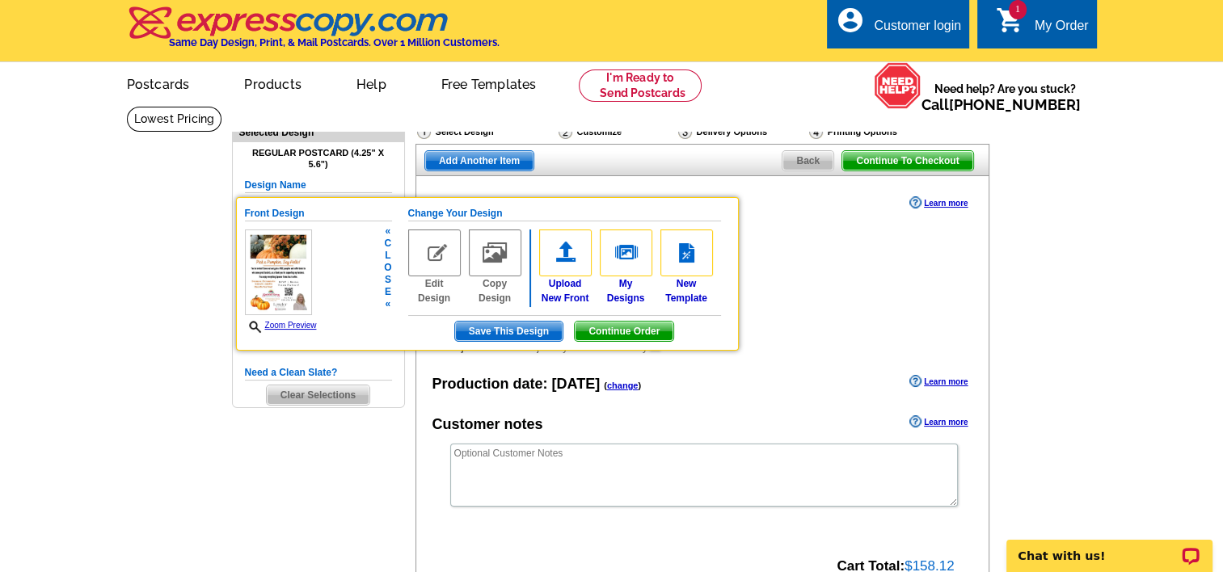
click at [417, 259] on img at bounding box center [434, 252] width 53 height 47
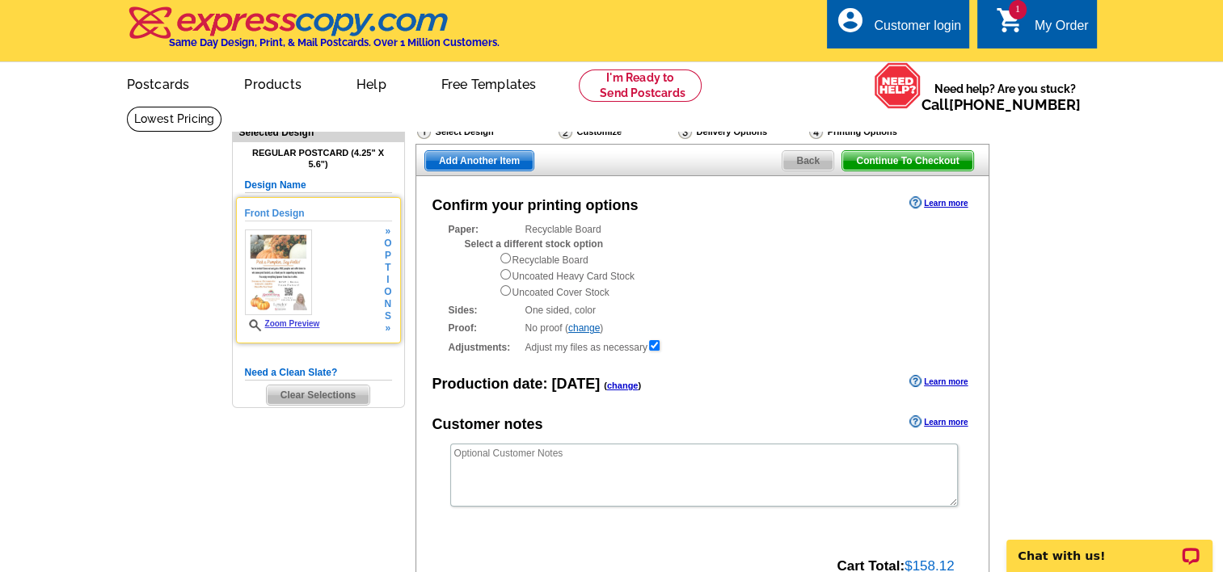
click at [389, 274] on span "i" at bounding box center [387, 280] width 7 height 12
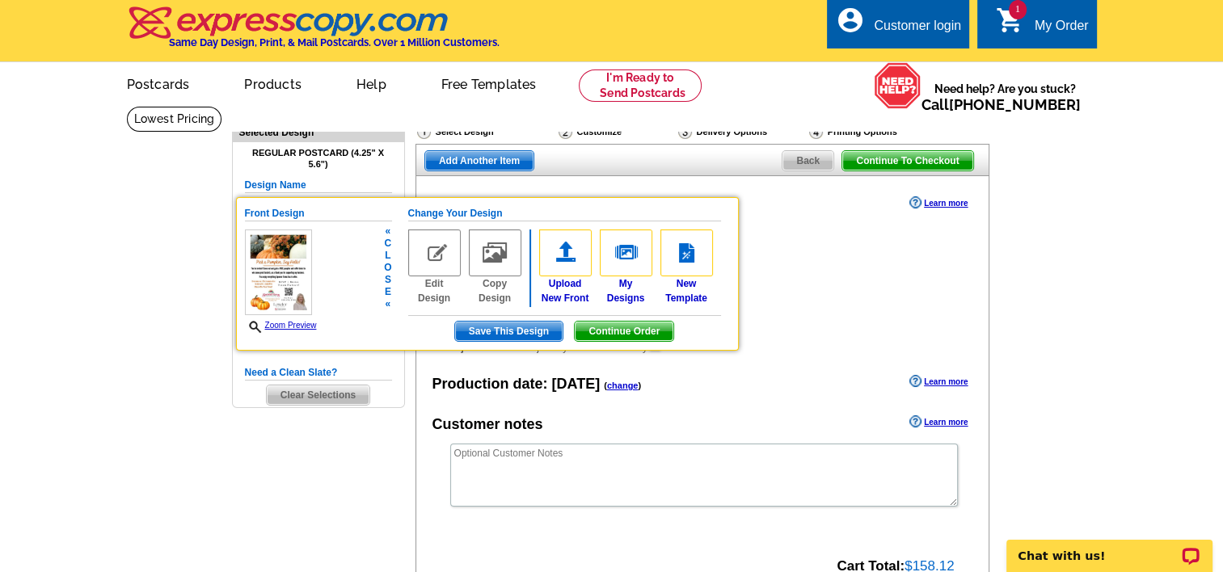
click at [434, 251] on img at bounding box center [434, 252] width 53 height 47
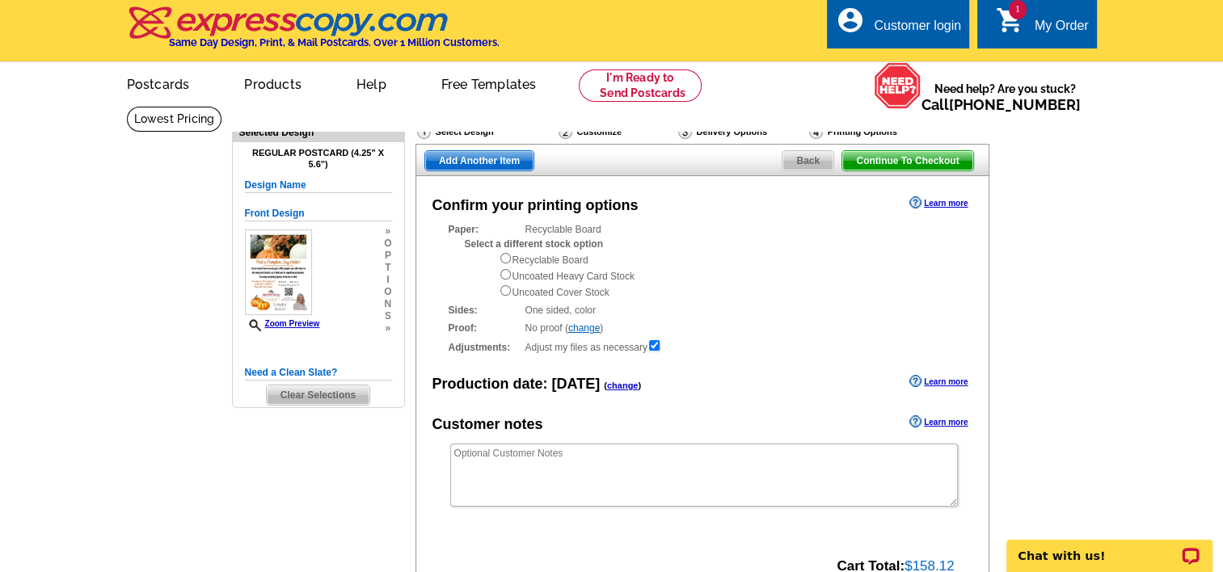
click at [385, 272] on span "t" at bounding box center [387, 268] width 7 height 12
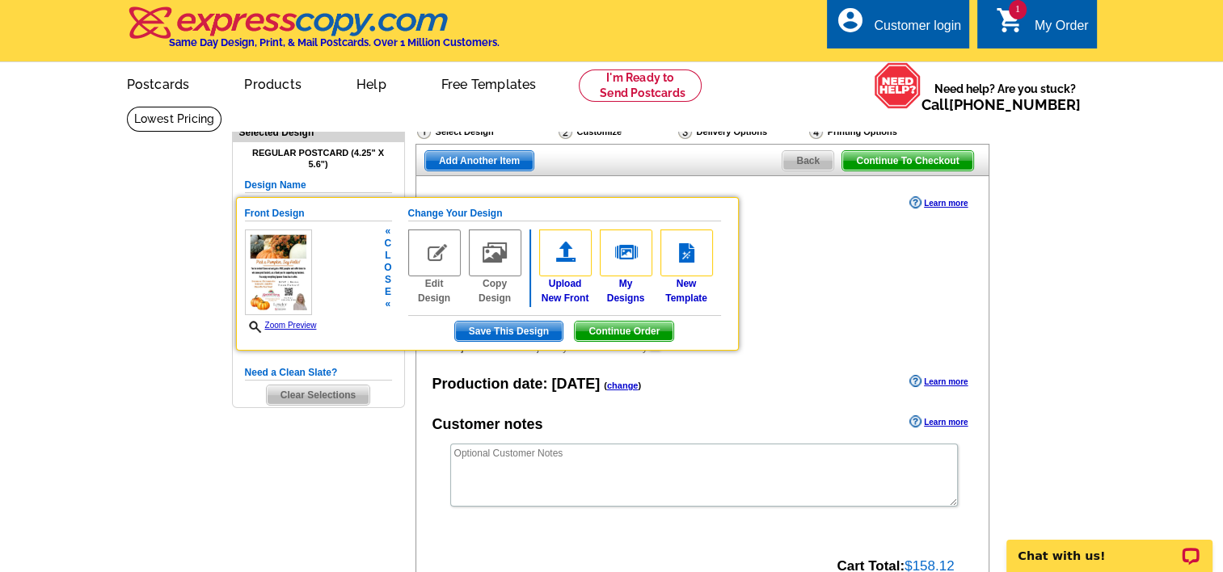
click at [394, 272] on div "Front Design Zoom Preview « c l o s e « Change Your Design Edit Design Copy Des…" at bounding box center [487, 274] width 503 height 154
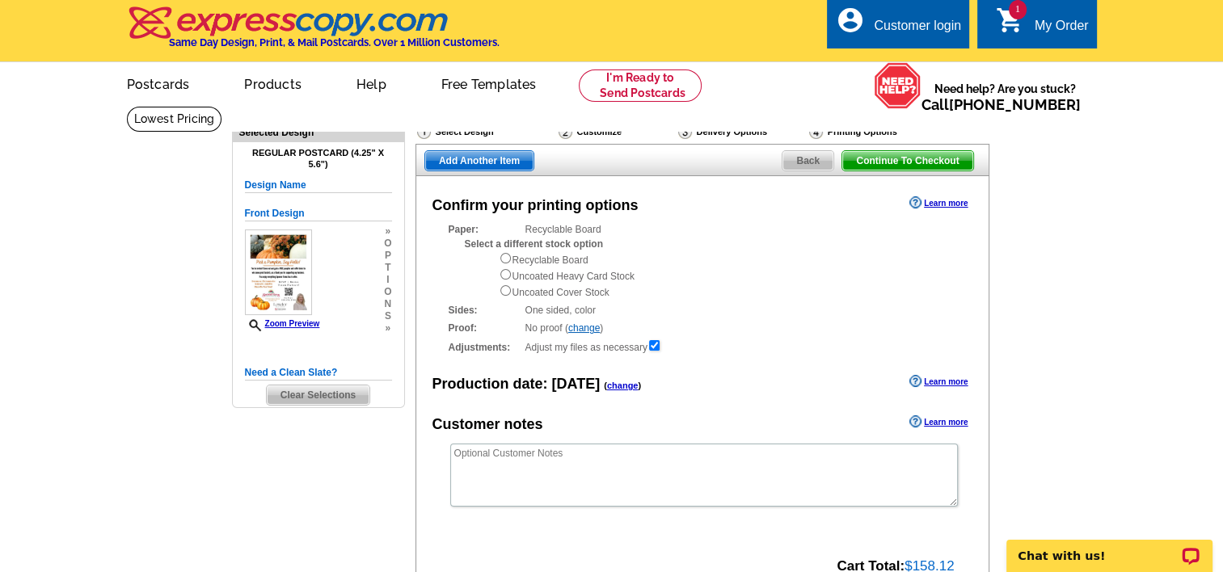
click at [469, 133] on div "Select Design" at bounding box center [485, 134] width 141 height 20
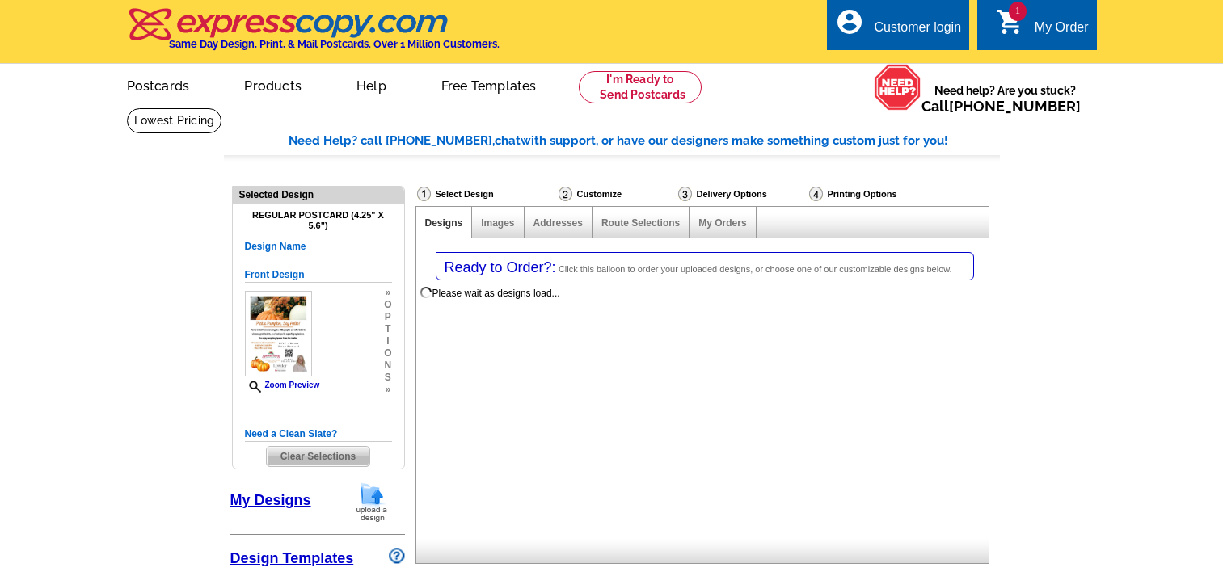
select select "1"
select select "back"
select select "785"
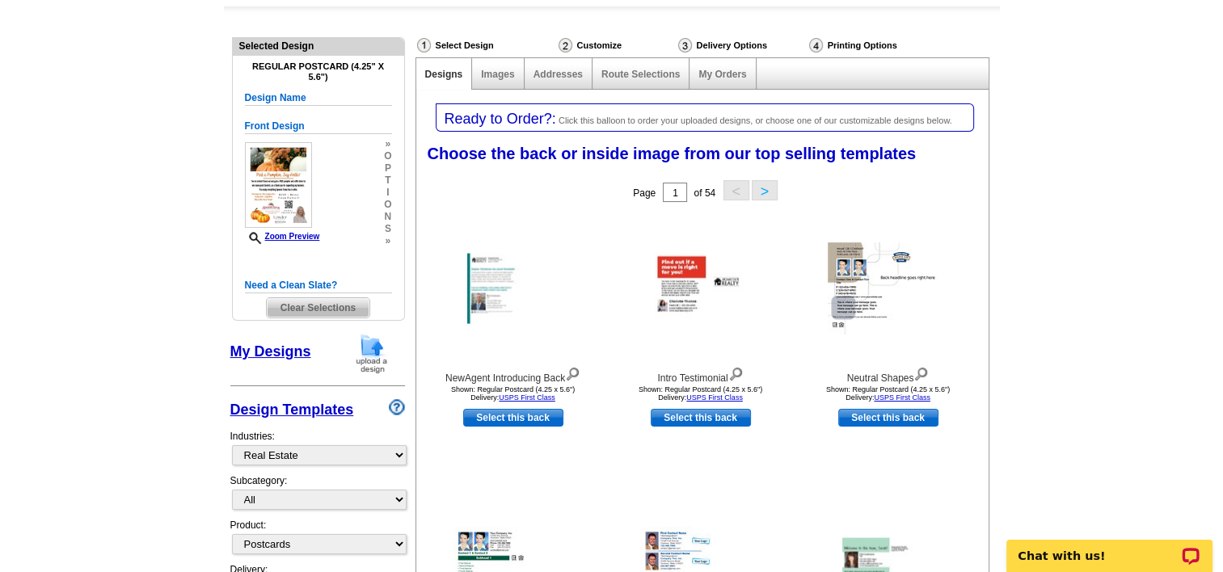
scroll to position [149, 0]
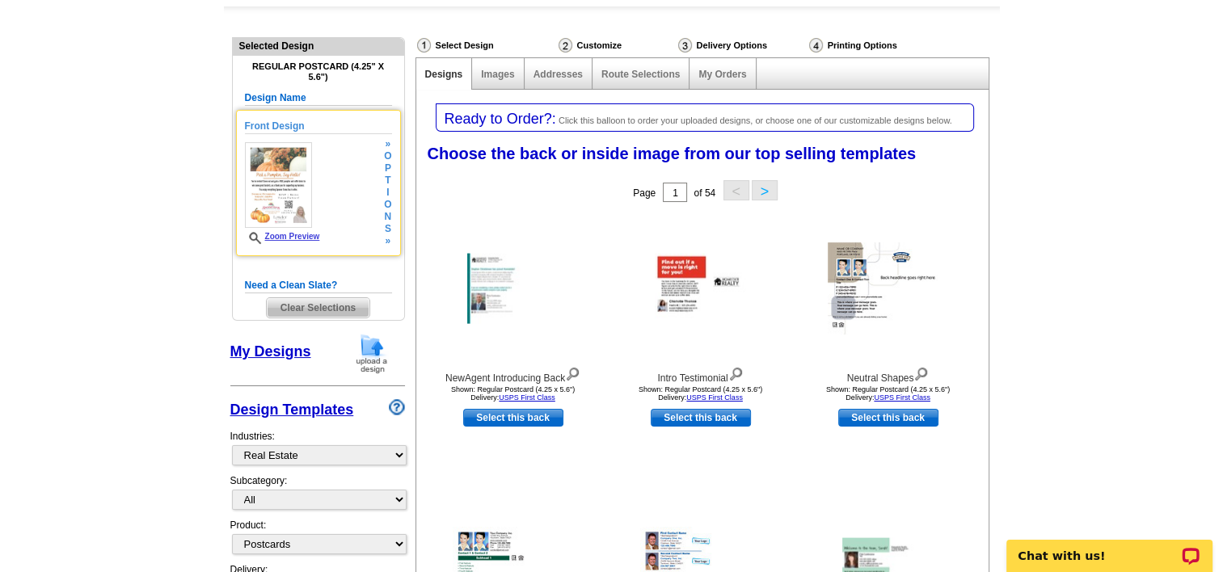
click at [387, 210] on span "o" at bounding box center [387, 205] width 7 height 12
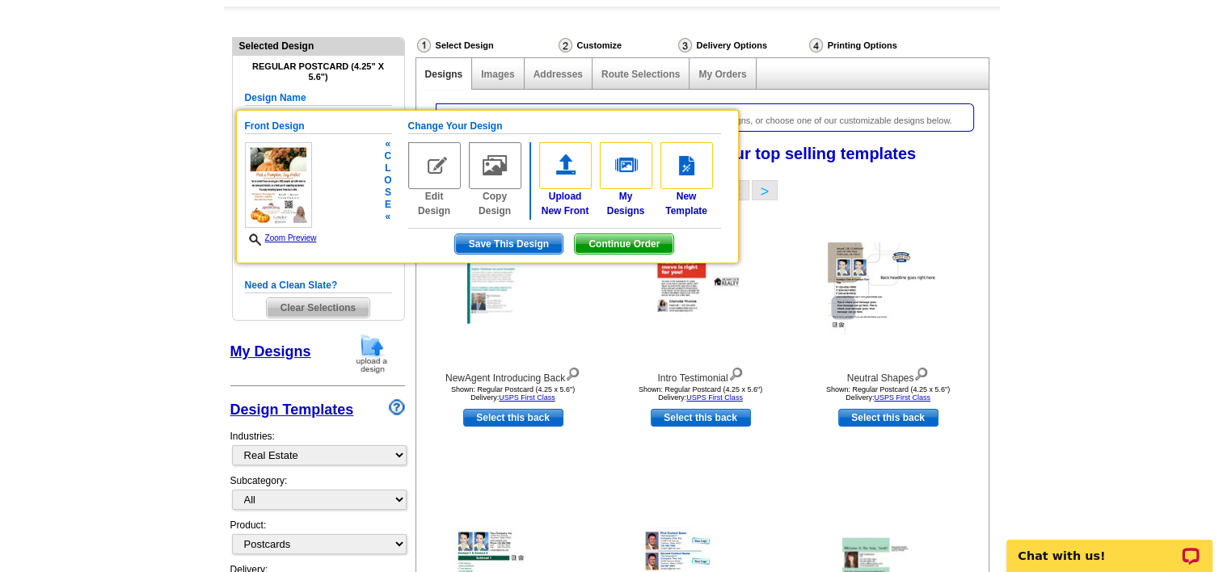
click at [530, 247] on span "Save This Design" at bounding box center [508, 243] width 107 height 19
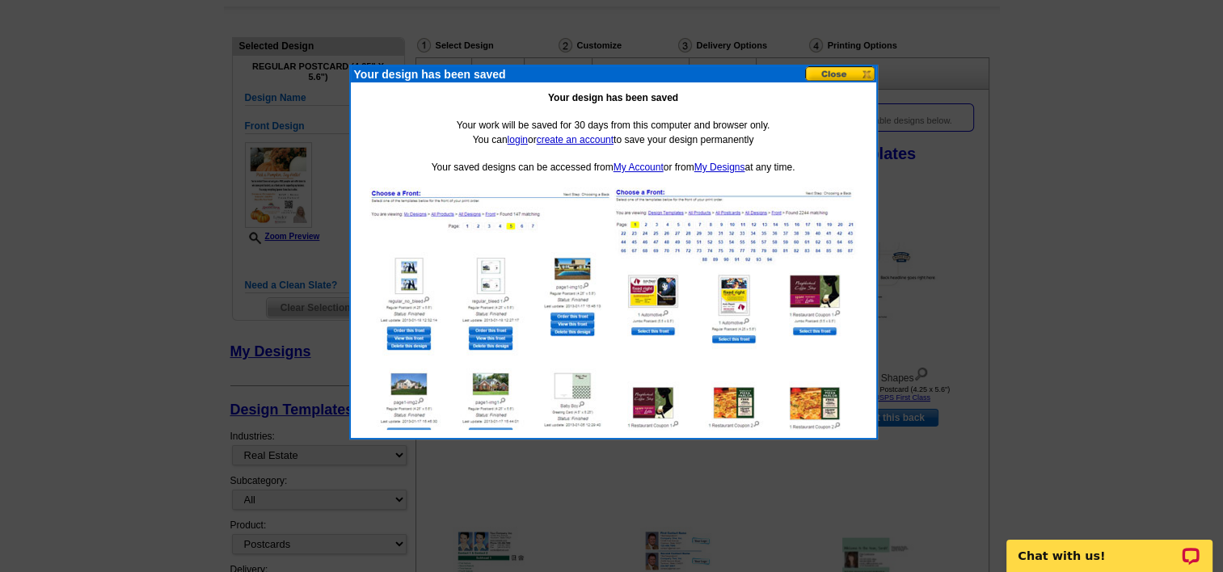
click at [824, 73] on button at bounding box center [840, 73] width 71 height 15
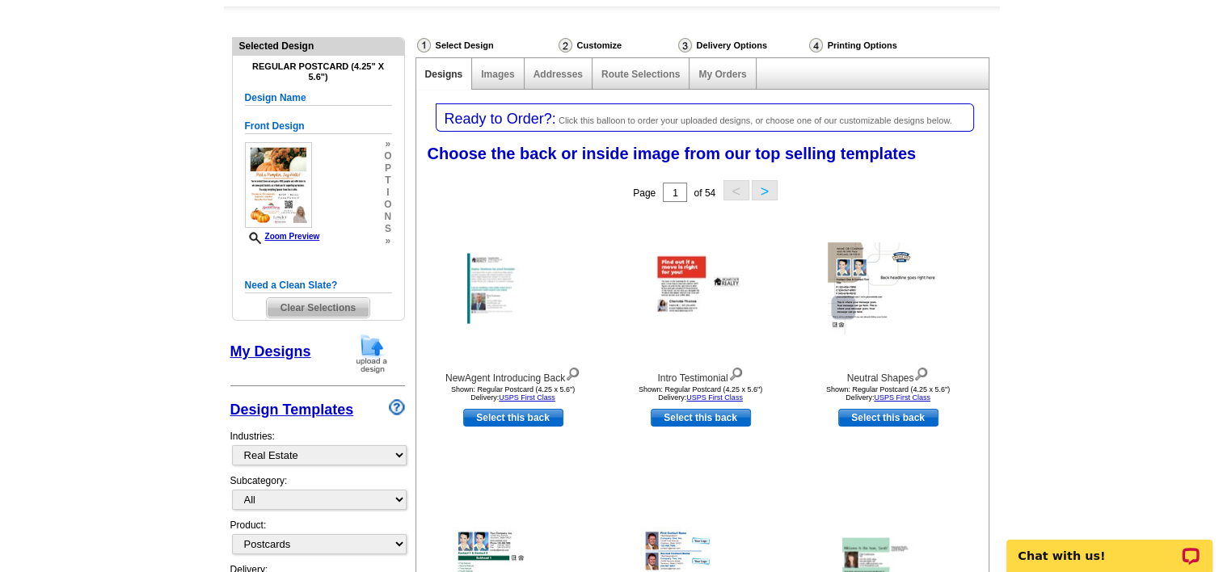
click at [388, 194] on span "i" at bounding box center [387, 193] width 7 height 12
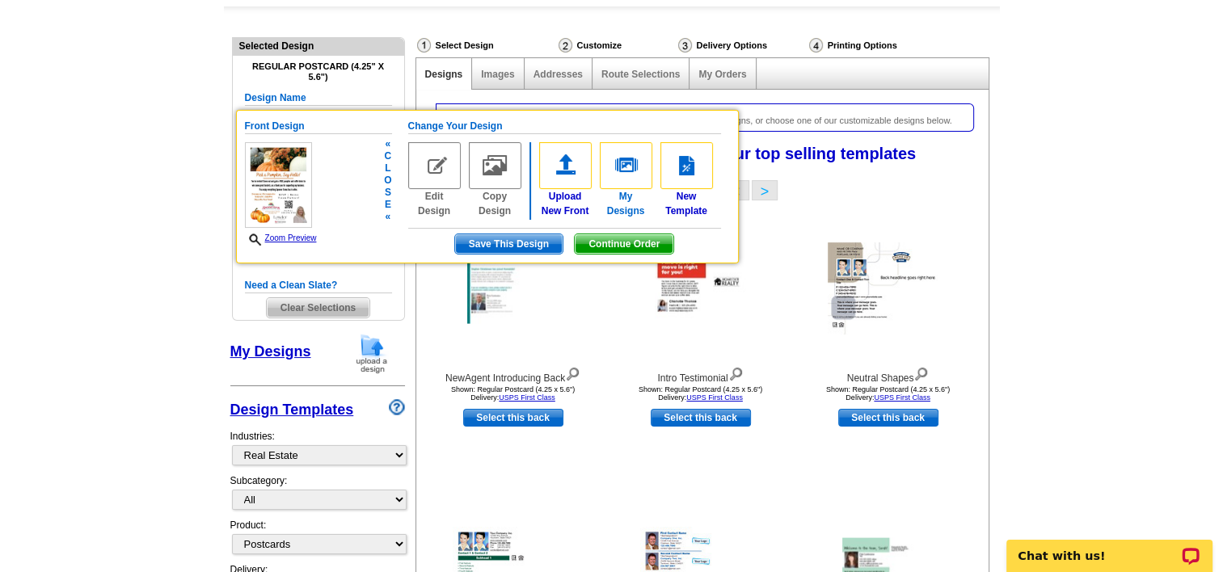
click at [630, 162] on img at bounding box center [626, 165] width 53 height 47
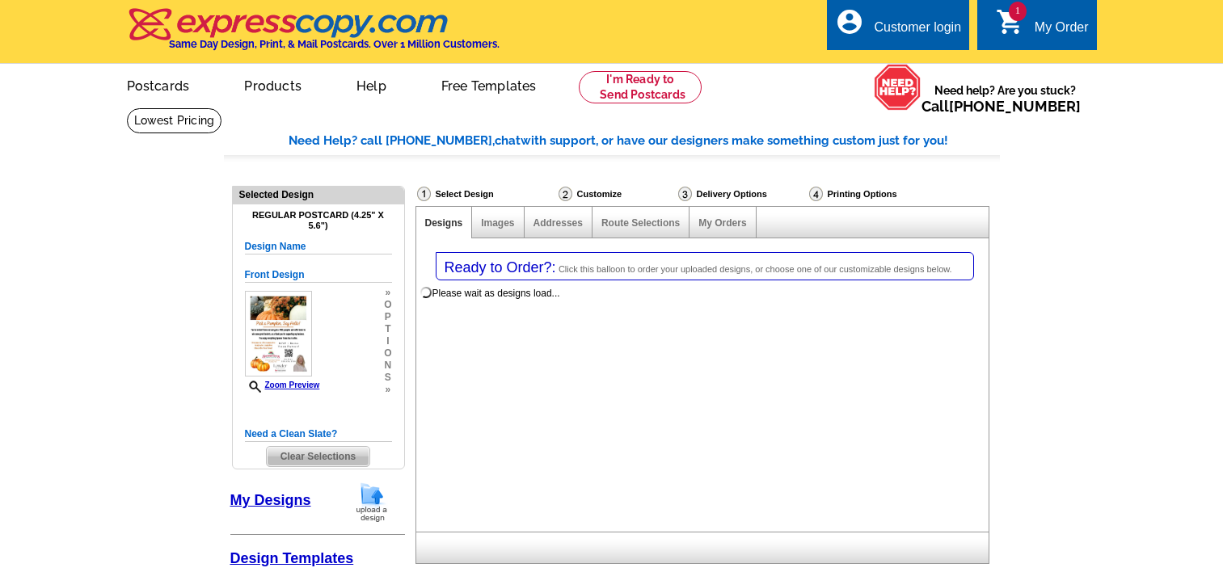
select select "1"
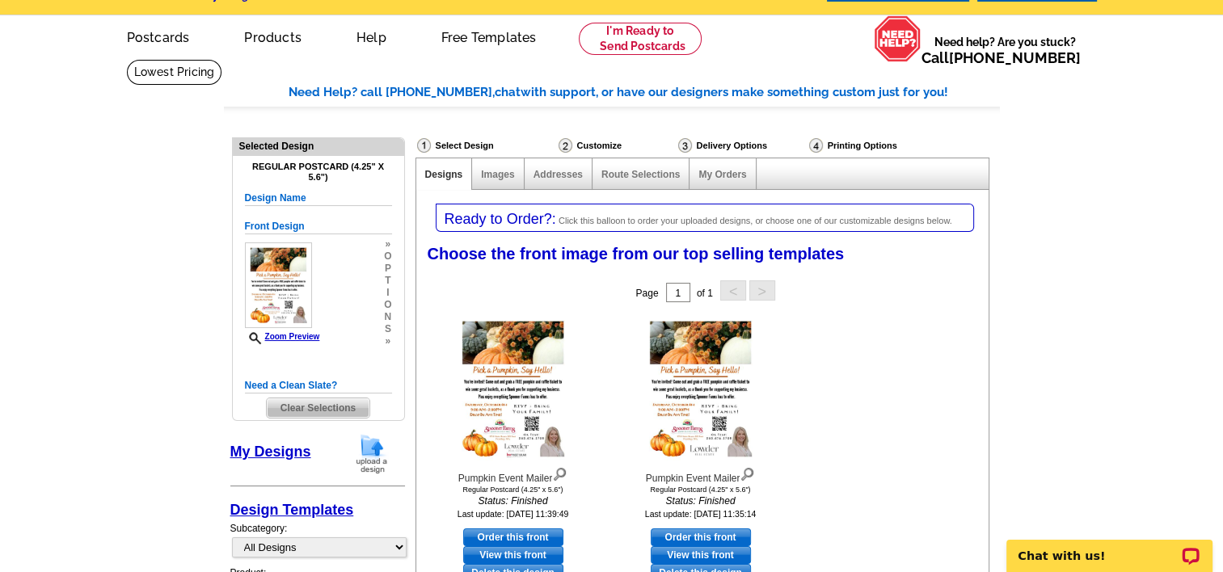
scroll to position [48, 0]
click at [298, 405] on span "Clear Selections" at bounding box center [318, 407] width 103 height 19
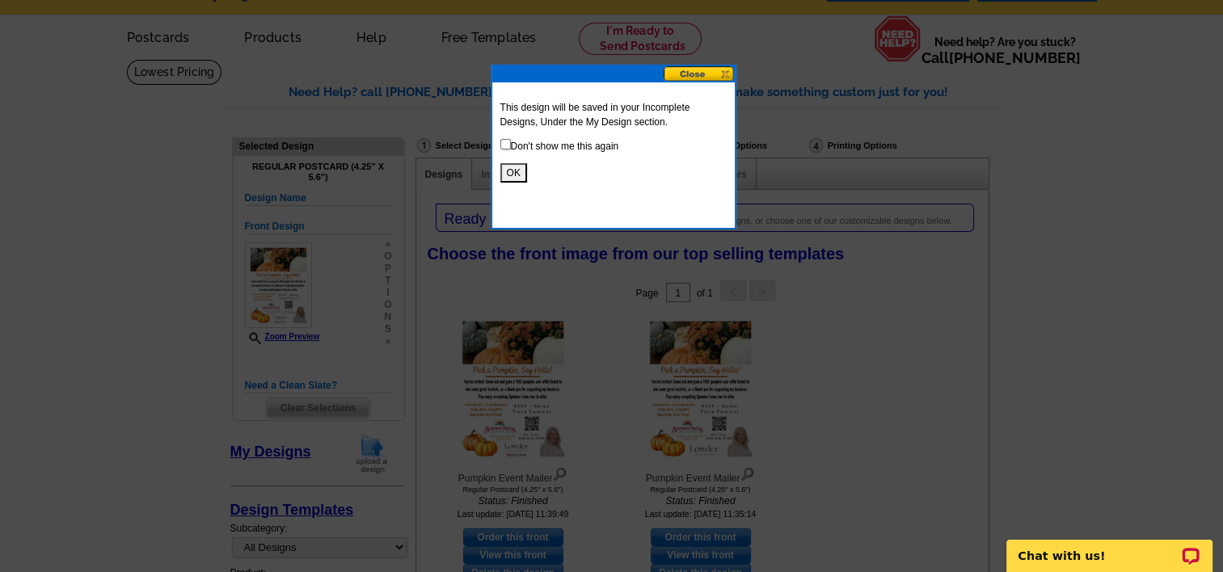
click at [517, 175] on button "OK" at bounding box center [513, 172] width 27 height 19
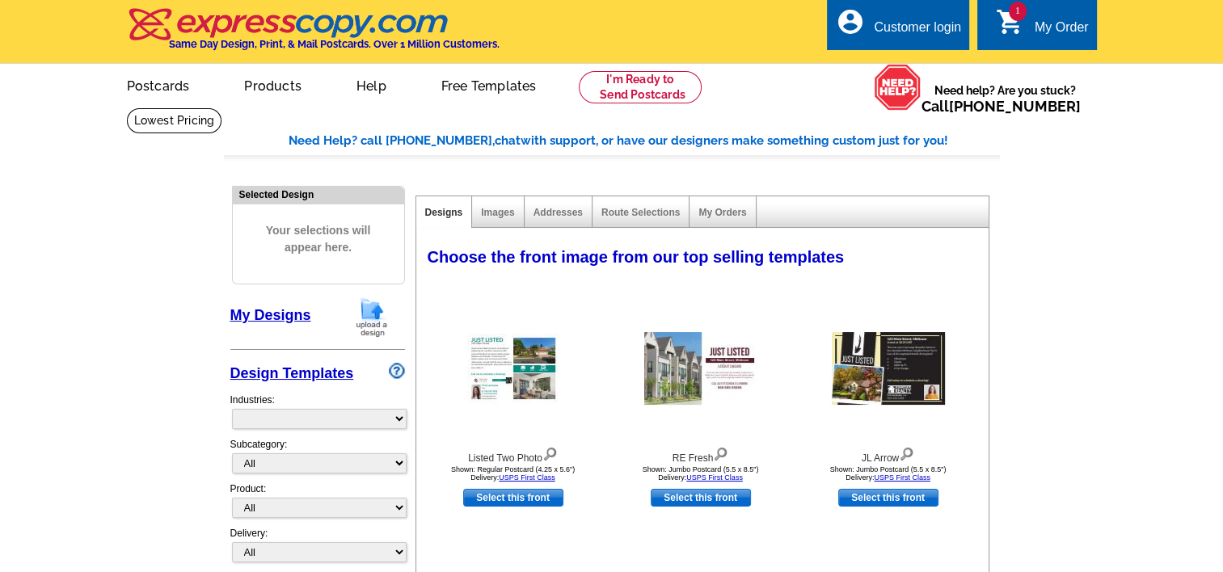
select select "785"
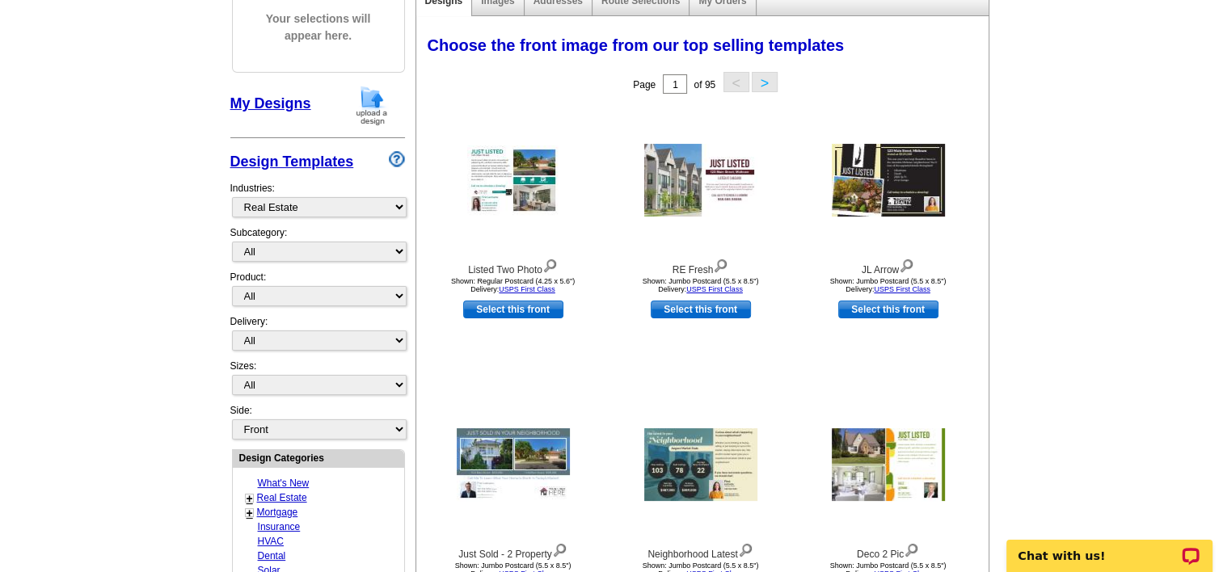
scroll to position [213, 0]
drag, startPoint x: 396, startPoint y: 98, endPoint x: 380, endPoint y: 108, distance: 19.3
click at [380, 108] on div "My Designs" at bounding box center [317, 108] width 175 height 48
click at [380, 108] on img at bounding box center [372, 104] width 42 height 41
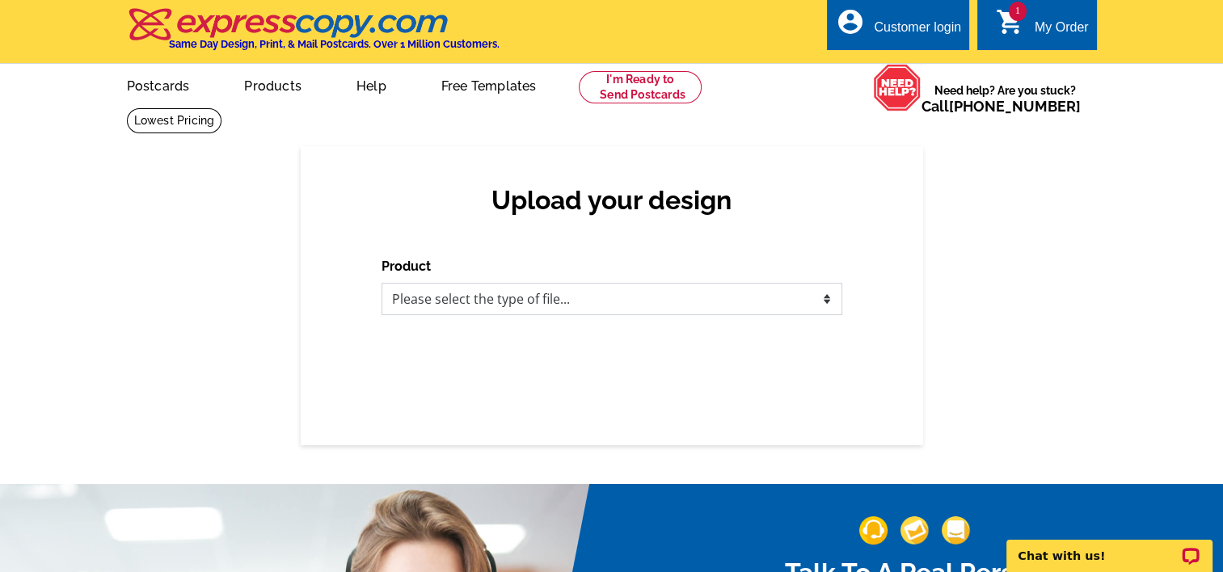
click at [597, 304] on select "Please select the type of file... Postcards Business Cards Letters and flyers G…" at bounding box center [611, 299] width 461 height 32
select select "1"
click at [381, 284] on select "Please select the type of file... Postcards Business Cards Letters and flyers G…" at bounding box center [611, 299] width 461 height 32
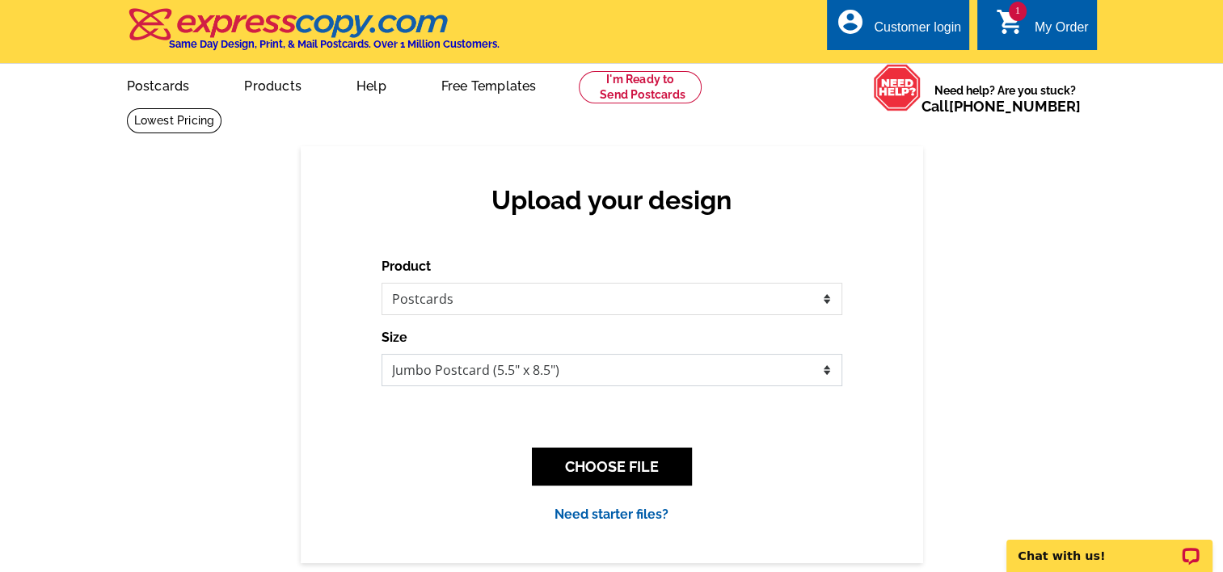
click at [564, 370] on select "Jumbo Postcard (5.5" x 8.5") Regular Postcard (4.25" x 5.6") Panoramic Postcard…" at bounding box center [611, 370] width 461 height 32
select select "1"
click at [381, 355] on select "Jumbo Postcard (5.5" x 8.5") Regular Postcard (4.25" x 5.6") Panoramic Postcard…" at bounding box center [611, 370] width 461 height 32
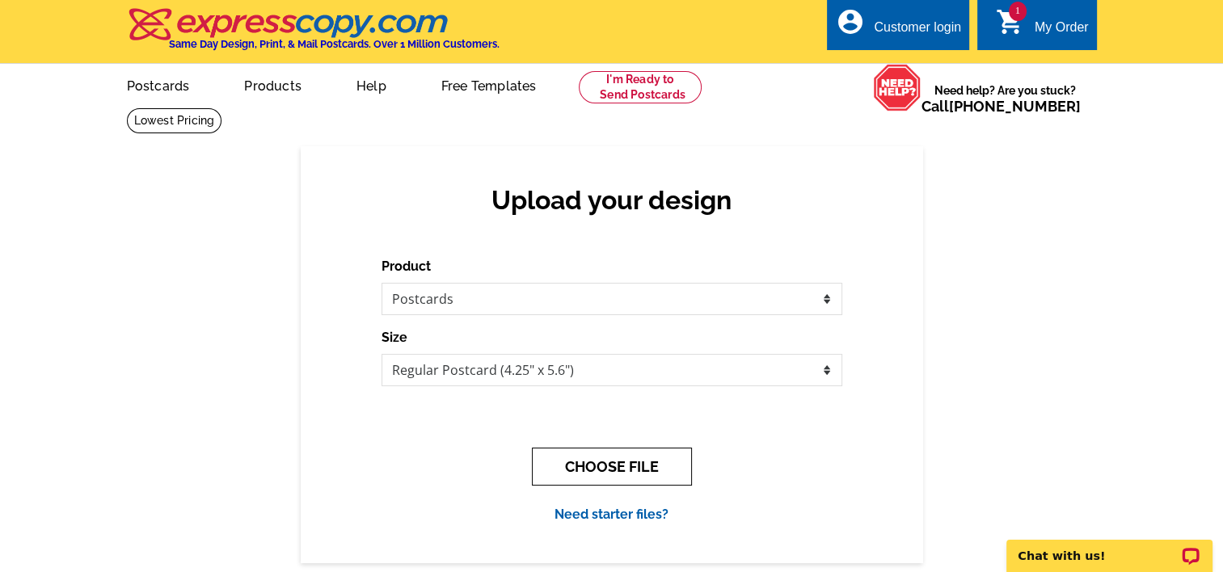
click at [598, 465] on button "CHOOSE FILE" at bounding box center [612, 467] width 160 height 38
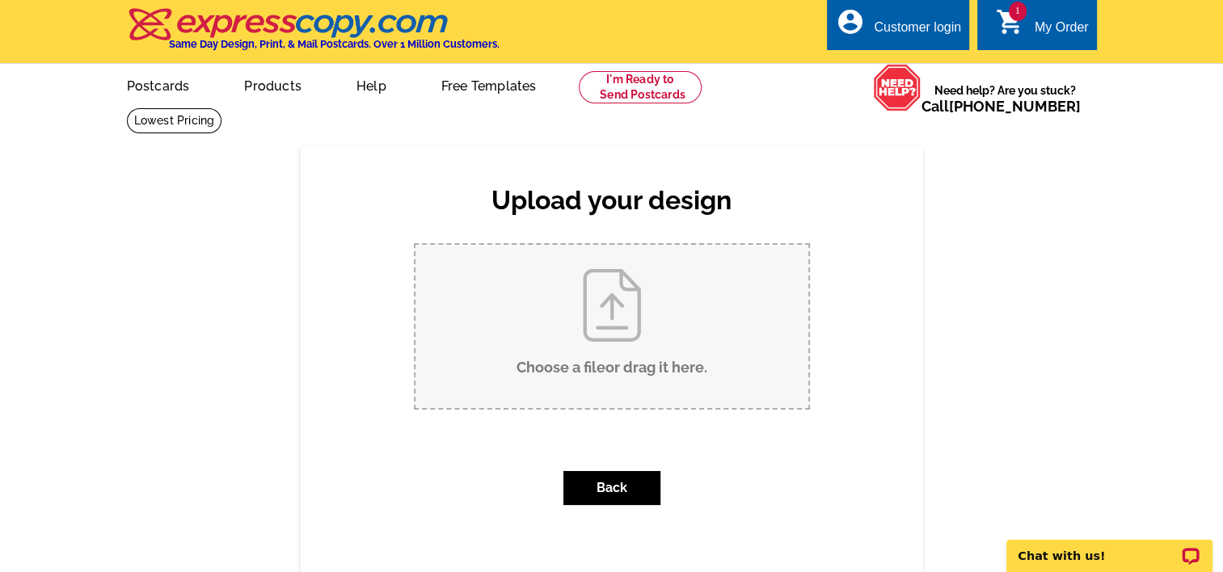
click at [635, 339] on input "Choose a file or drag it here ." at bounding box center [611, 326] width 393 height 163
type input "C:\fakepath\Pumpkin Event Mailer.pdf"
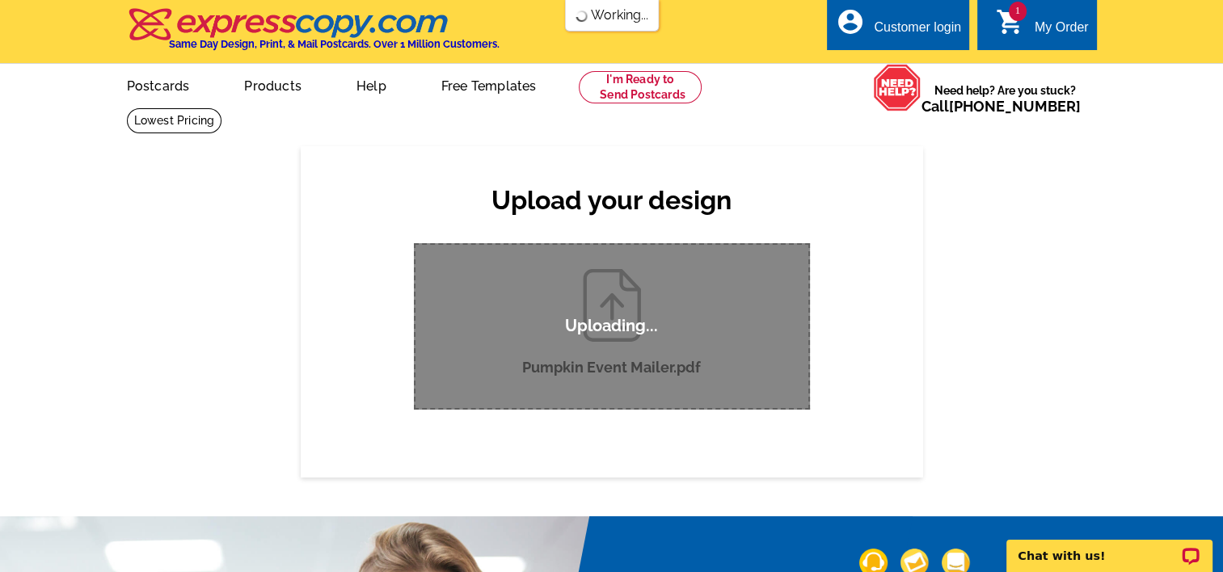
click at [811, 294] on div "Pumpkin Event Mailer.pdf" at bounding box center [611, 326] width 461 height 166
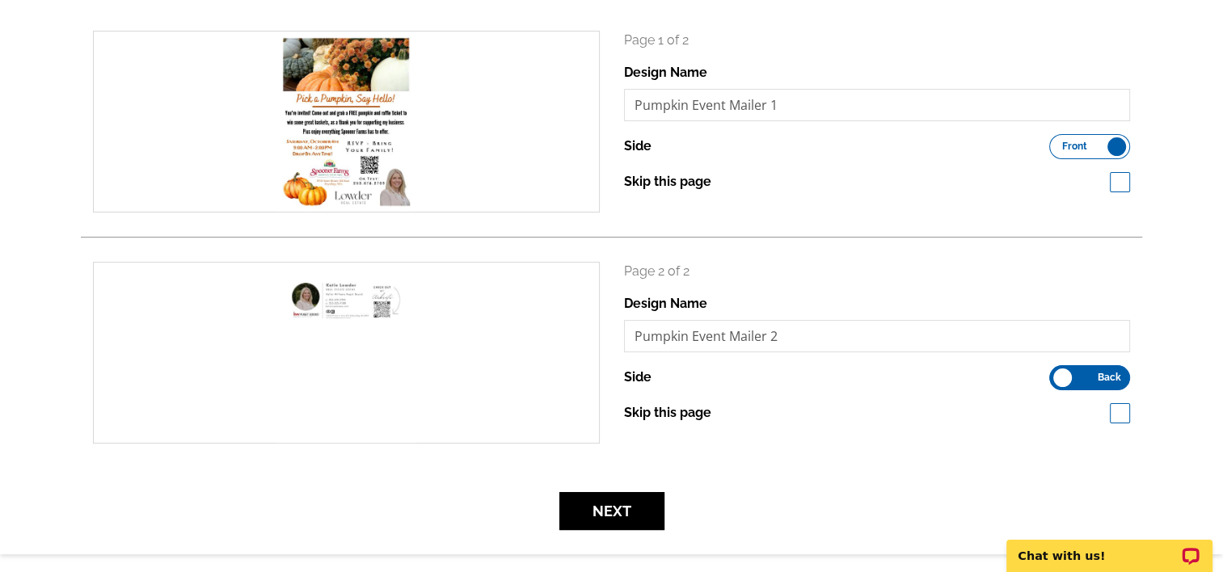
scroll to position [238, 0]
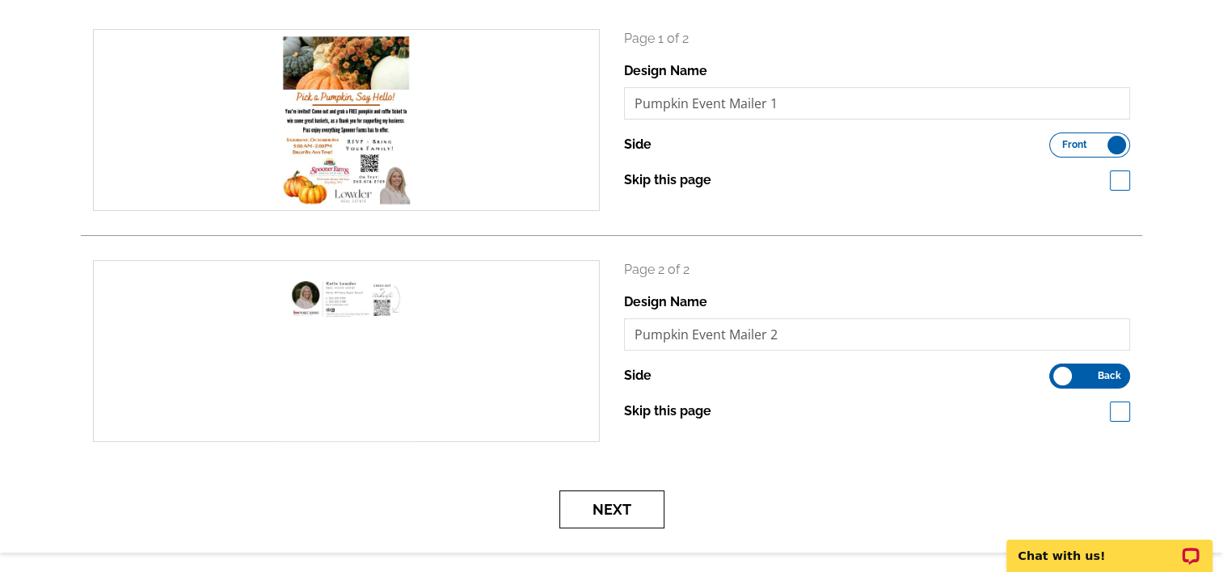
click at [621, 511] on button "Next" at bounding box center [611, 510] width 105 height 38
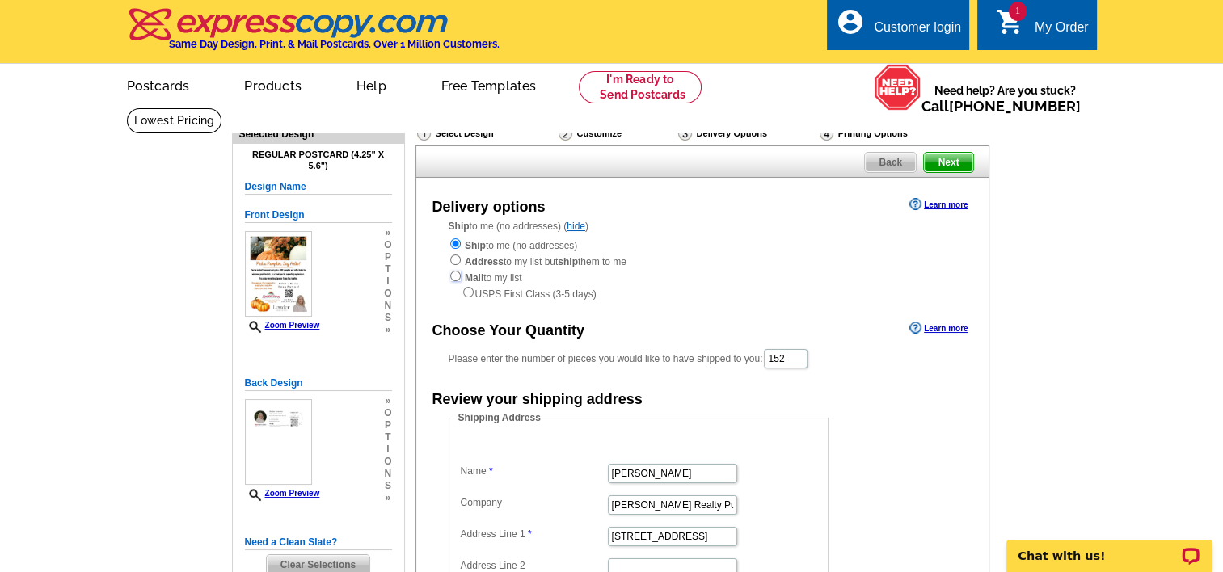
click at [450, 279] on input "radio" at bounding box center [455, 276] width 11 height 11
radio input "true"
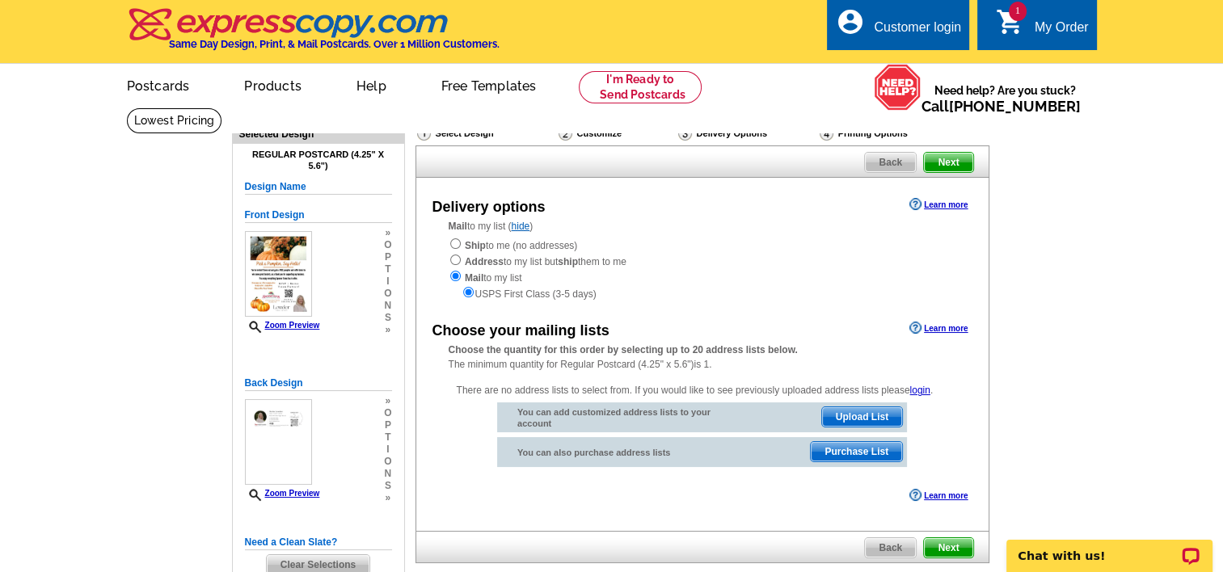
click at [860, 417] on span "Upload List" at bounding box center [862, 416] width 80 height 19
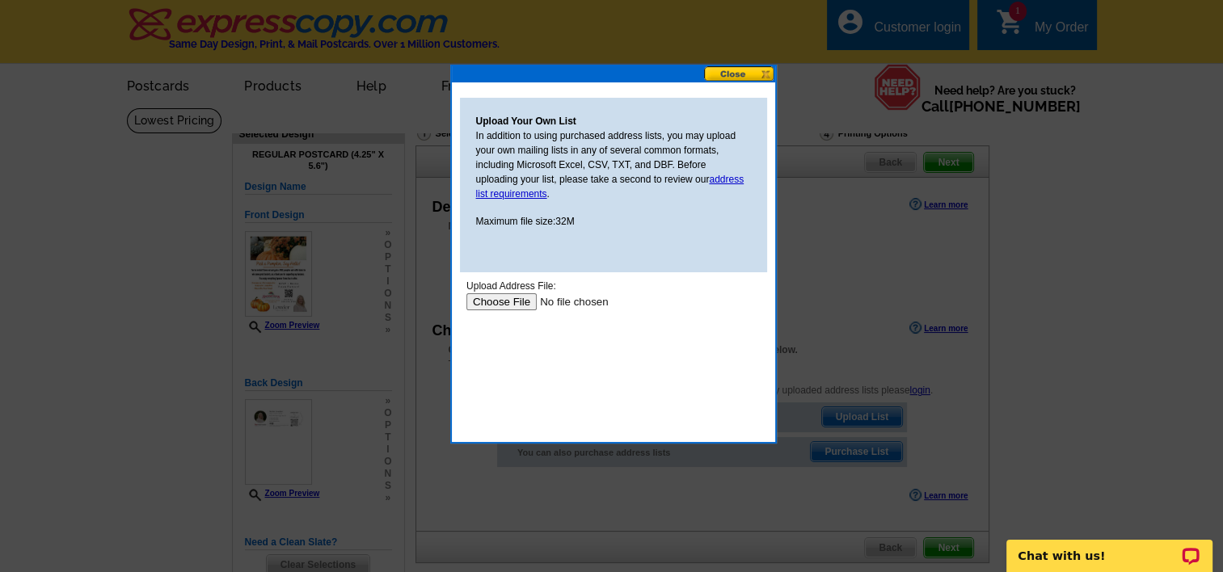
click at [511, 302] on input "file" at bounding box center [567, 301] width 204 height 17
click at [497, 309] on input "file" at bounding box center [567, 301] width 204 height 17
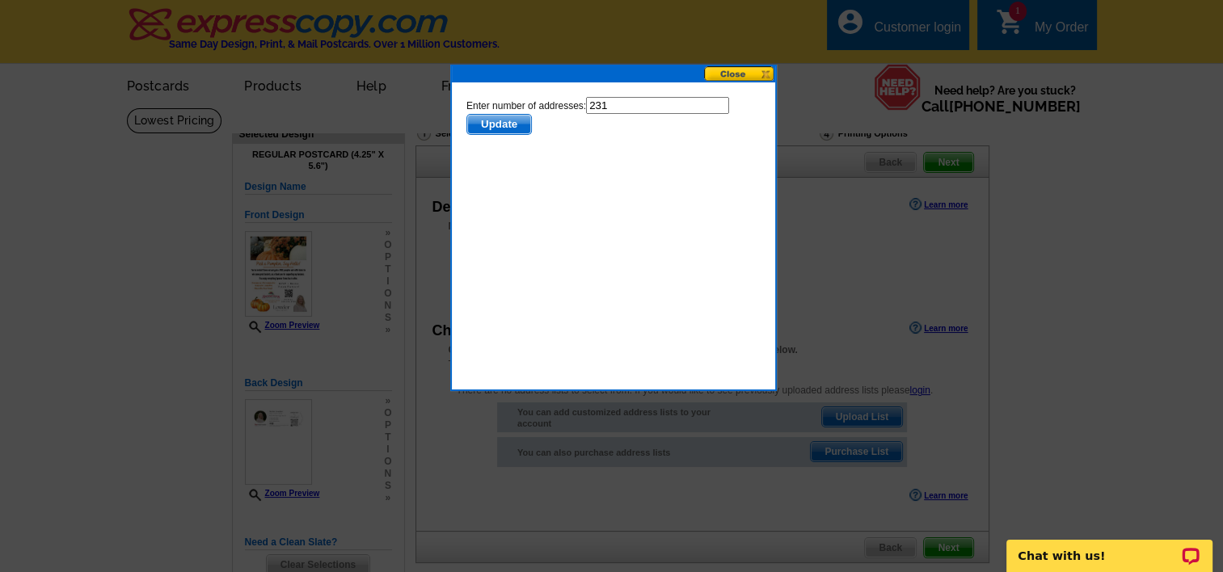
click at [617, 97] on input "231" at bounding box center [656, 105] width 143 height 17
type input "152"
click at [516, 128] on span "Update" at bounding box center [498, 124] width 64 height 19
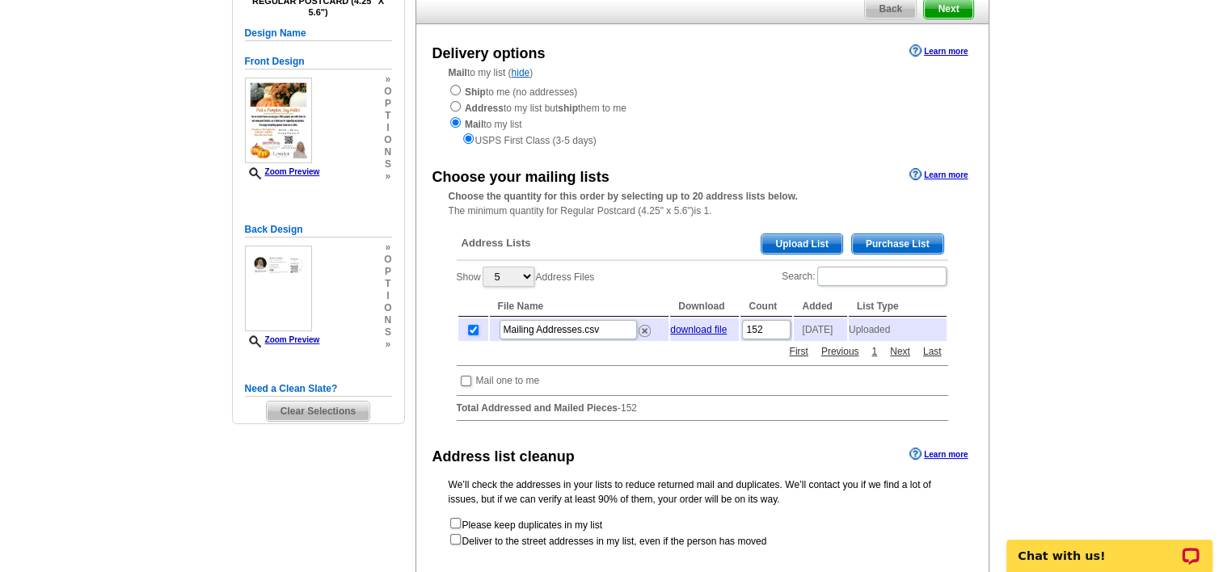
scroll to position [152, 0]
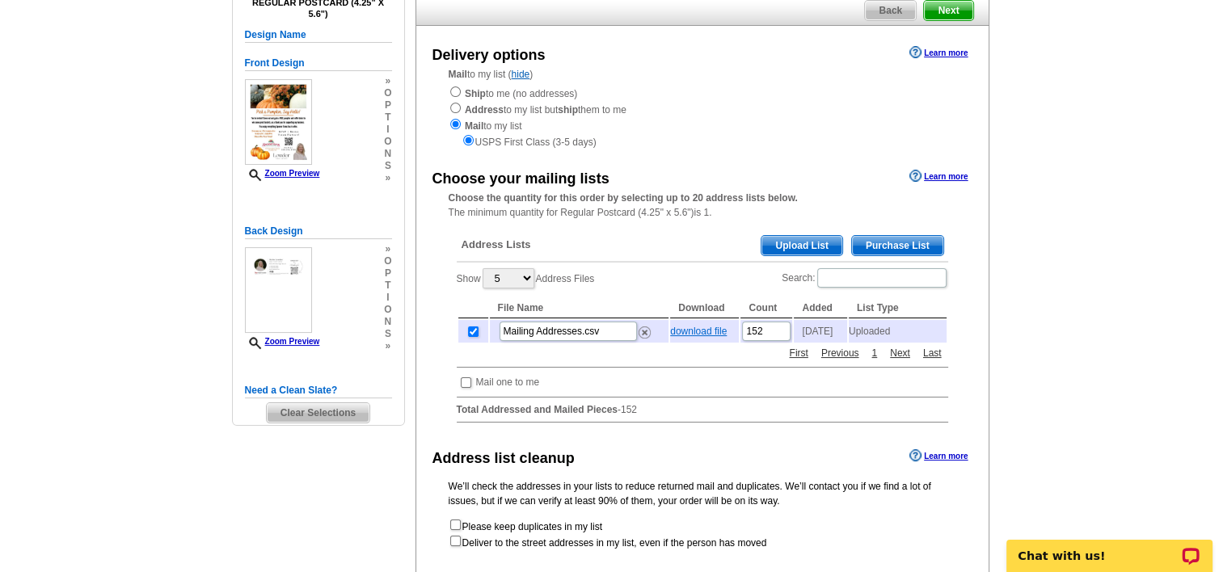
click at [705, 330] on link "download file" at bounding box center [698, 331] width 57 height 11
click at [1178, 197] on main "Need Help? call [PHONE_NUMBER], chat with support, or have our designers make s…" at bounding box center [611, 333] width 1223 height 755
click at [468, 334] on input "checkbox" at bounding box center [473, 331] width 11 height 11
checkbox input "false"
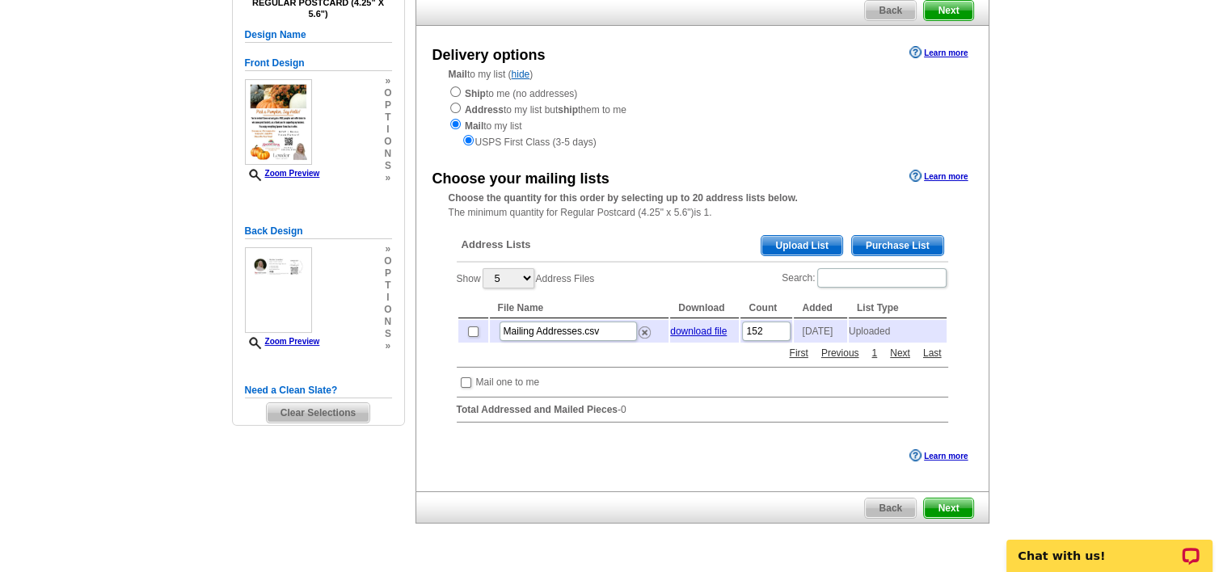
click at [802, 252] on span "Upload List" at bounding box center [801, 245] width 80 height 19
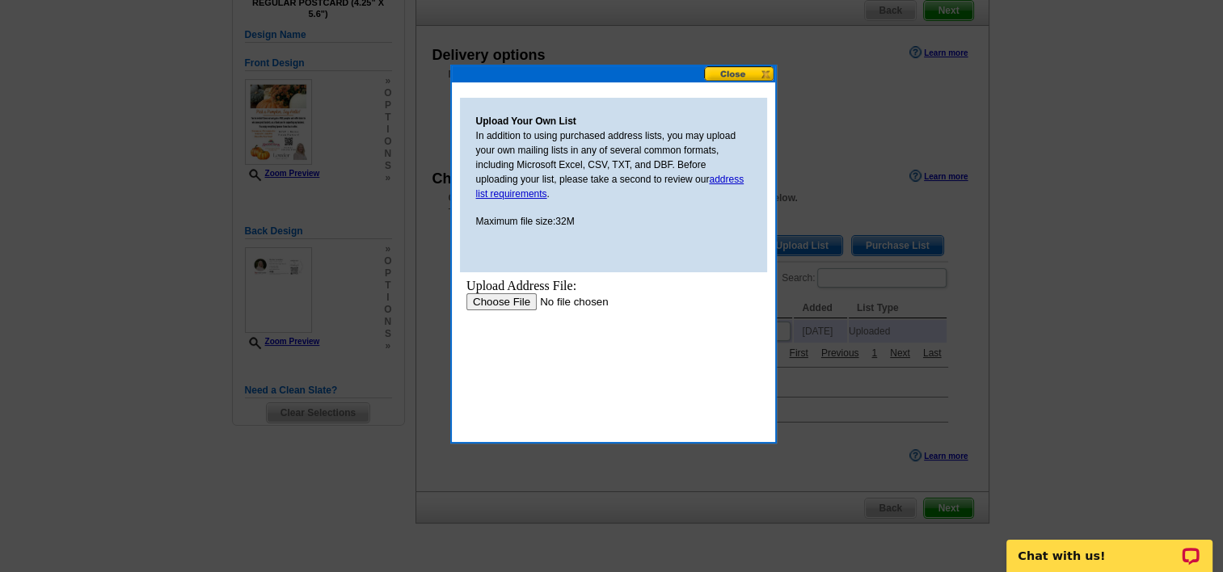
scroll to position [0, 0]
click at [503, 297] on input "file" at bounding box center [567, 301] width 204 height 17
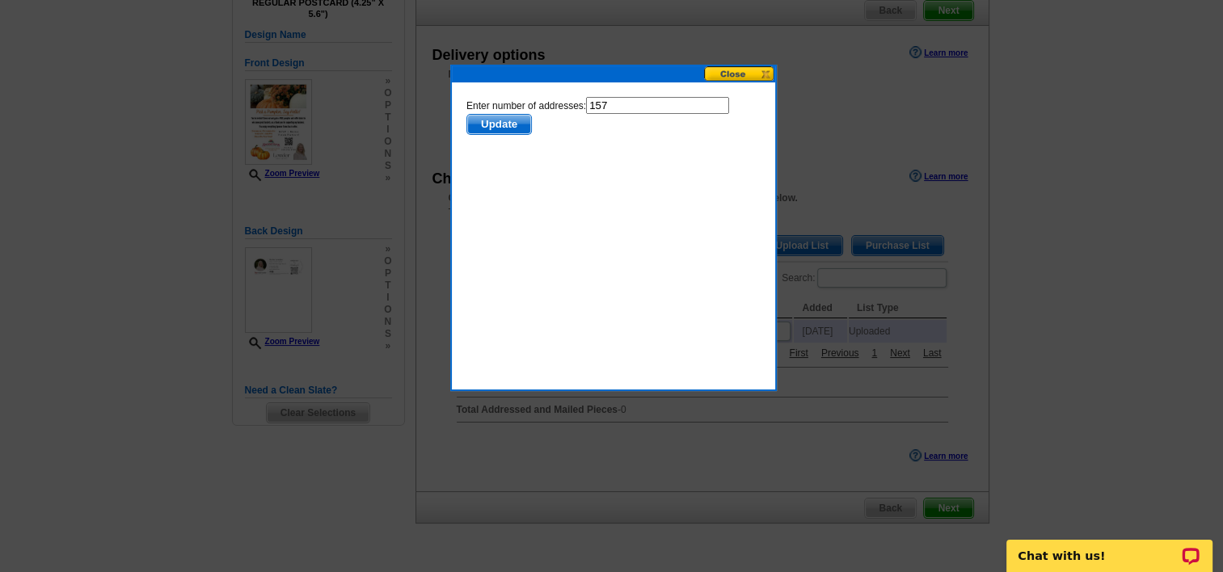
click at [495, 121] on span "Update" at bounding box center [498, 124] width 64 height 19
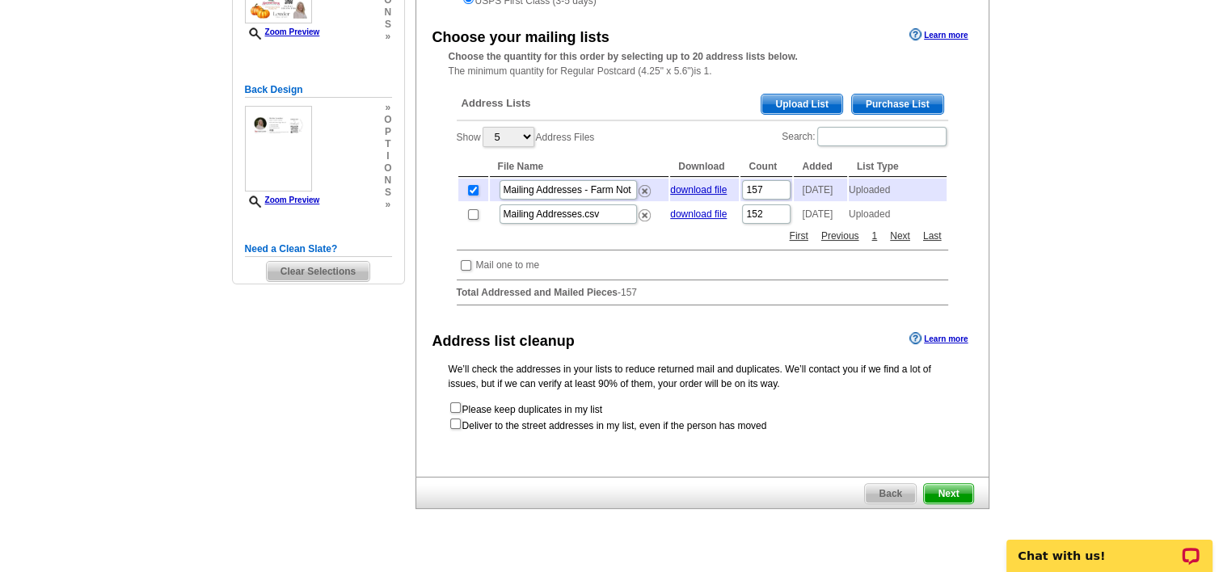
scroll to position [294, 0]
click at [966, 503] on span "Next" at bounding box center [948, 492] width 48 height 19
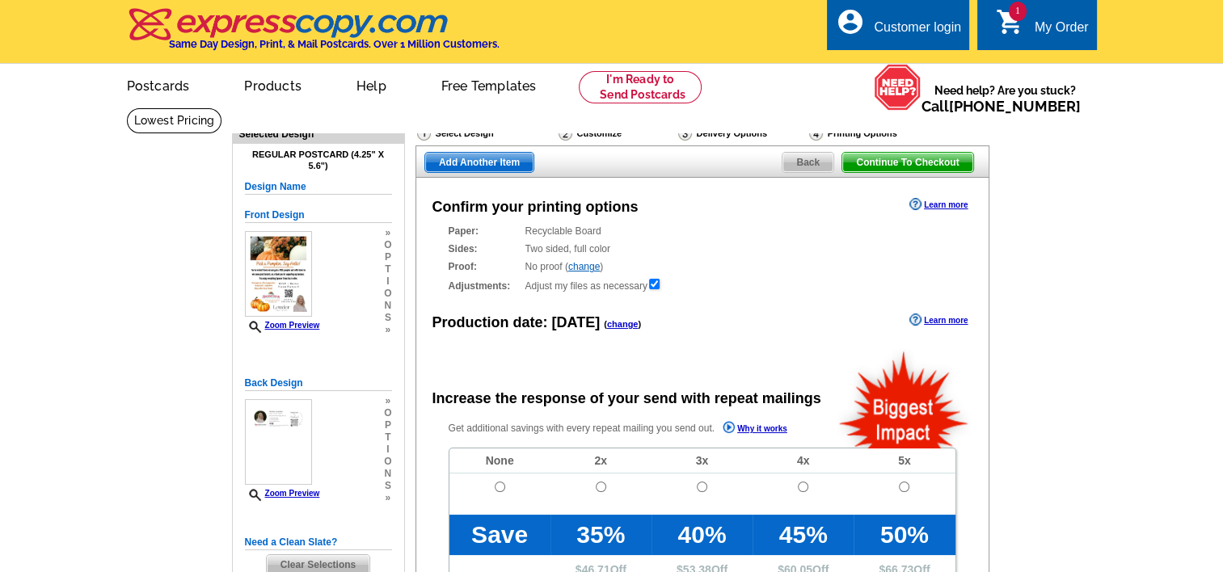
radio input "false"
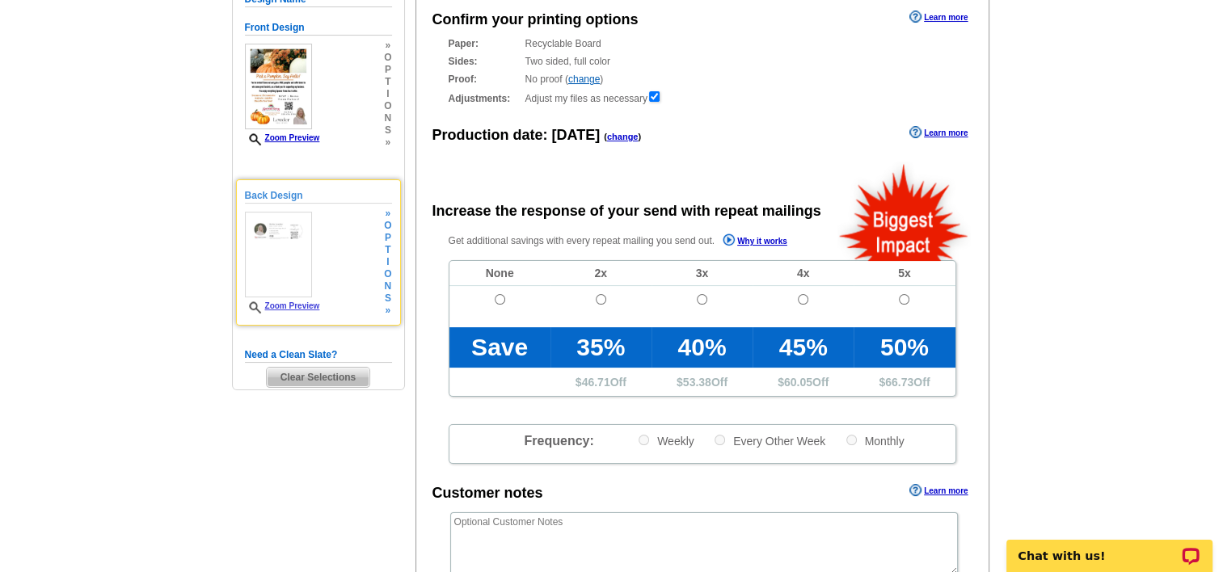
scroll to position [187, 0]
click at [312, 305] on link "Zoom Preview" at bounding box center [282, 305] width 75 height 9
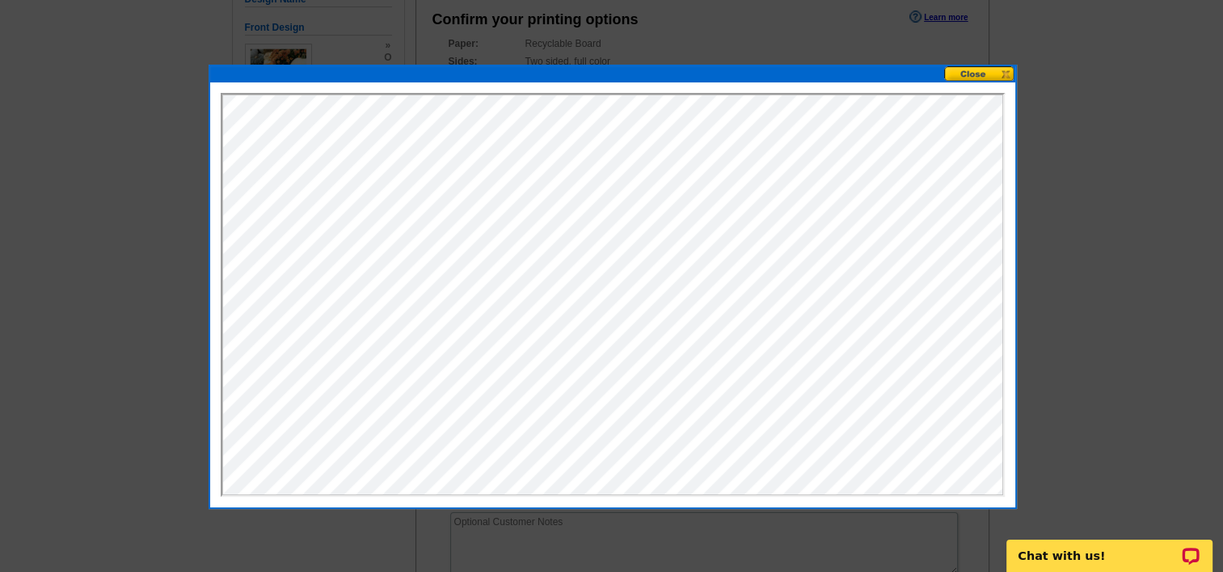
scroll to position [0, 0]
click at [976, 74] on button at bounding box center [979, 73] width 71 height 15
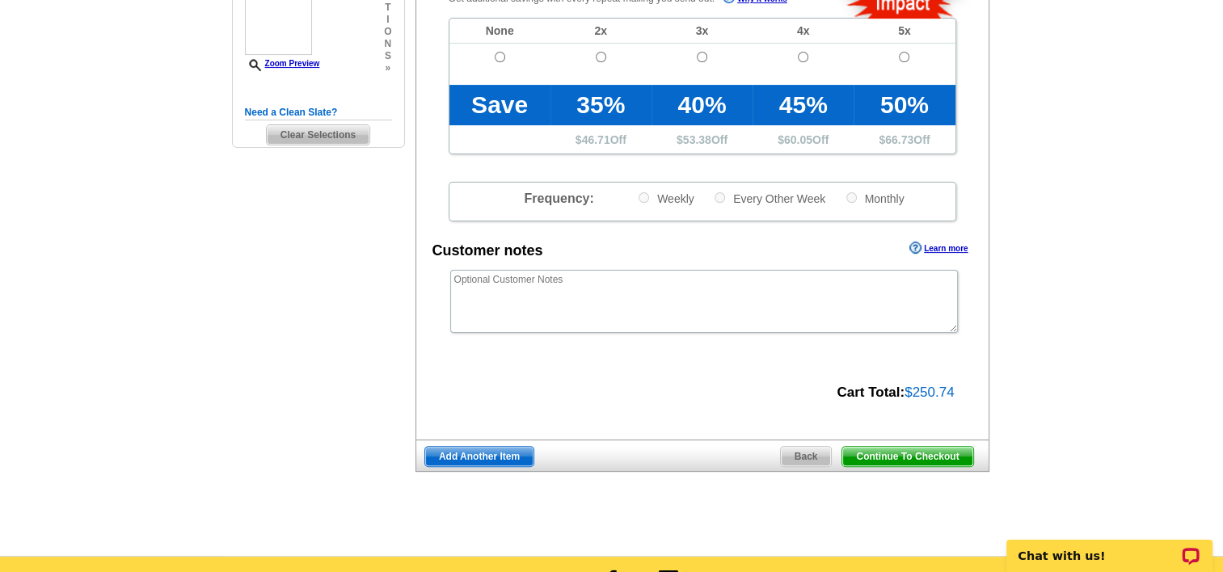
scroll to position [453, 0]
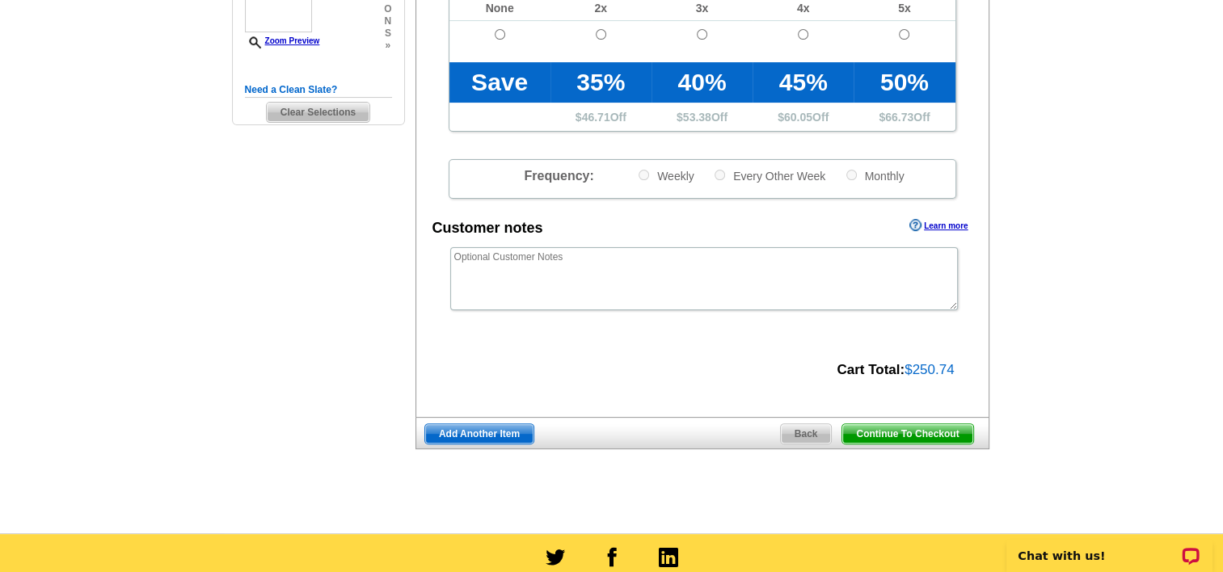
click at [892, 434] on span "Continue To Checkout" at bounding box center [907, 433] width 130 height 19
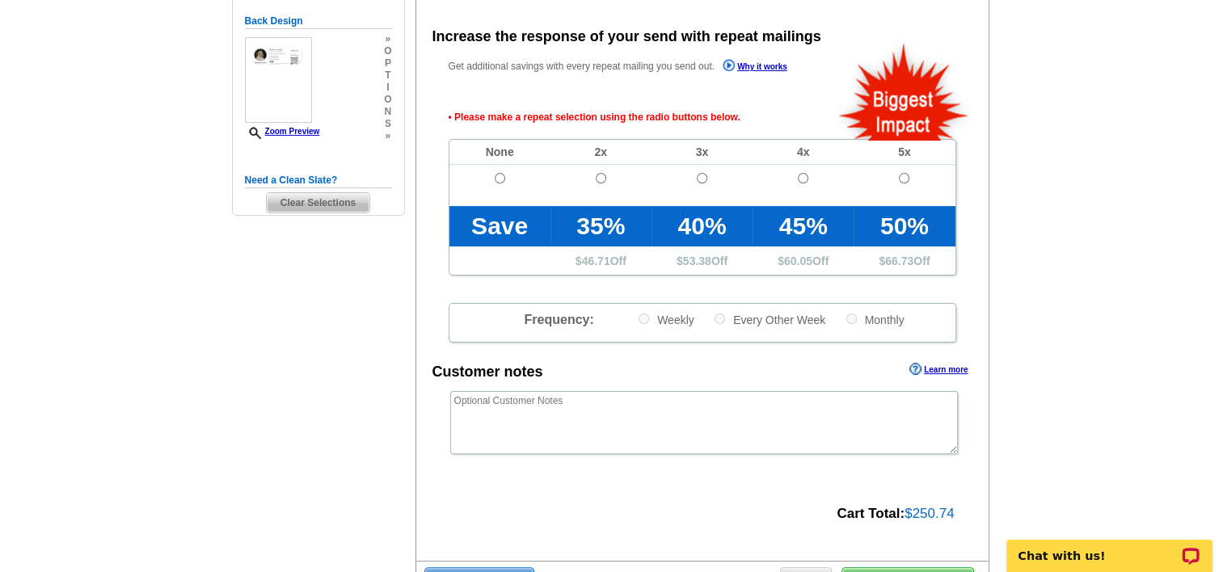
scroll to position [362, 0]
drag, startPoint x: 650, startPoint y: 283, endPoint x: 501, endPoint y: 175, distance: 183.5
click at [501, 175] on input "radio" at bounding box center [500, 178] width 11 height 11
radio input "true"
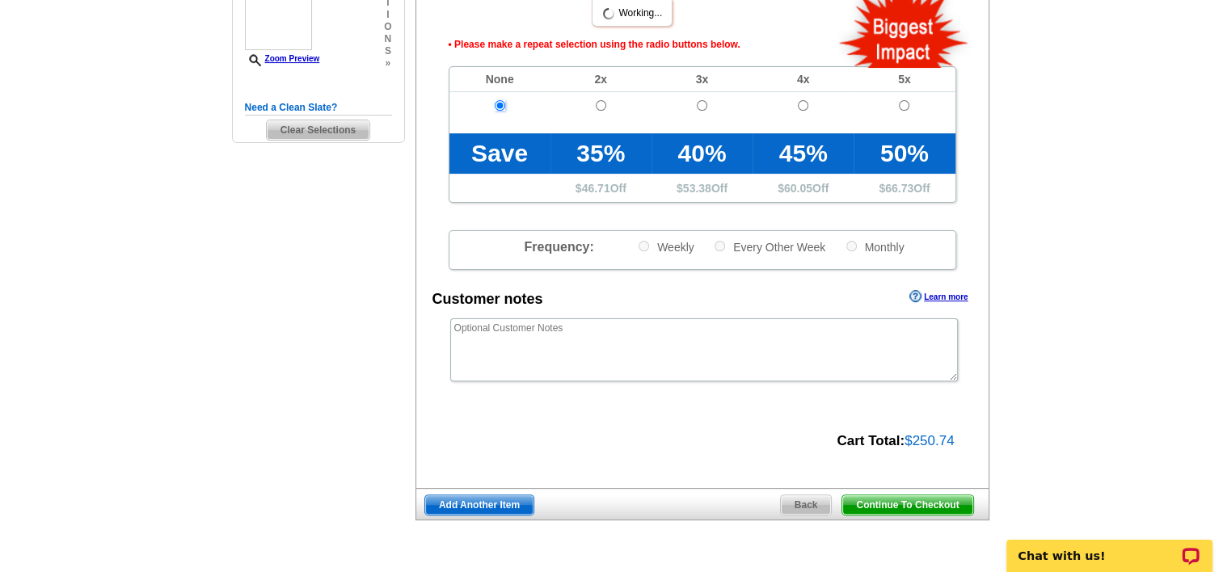
scroll to position [436, 0]
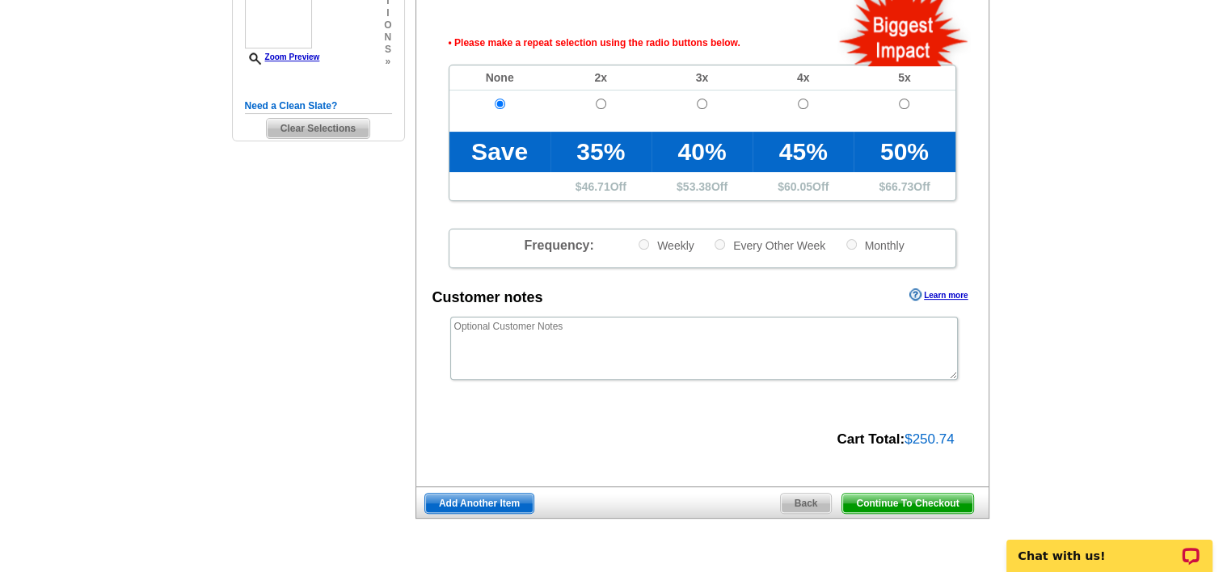
click at [936, 507] on span "Continue To Checkout" at bounding box center [907, 503] width 130 height 19
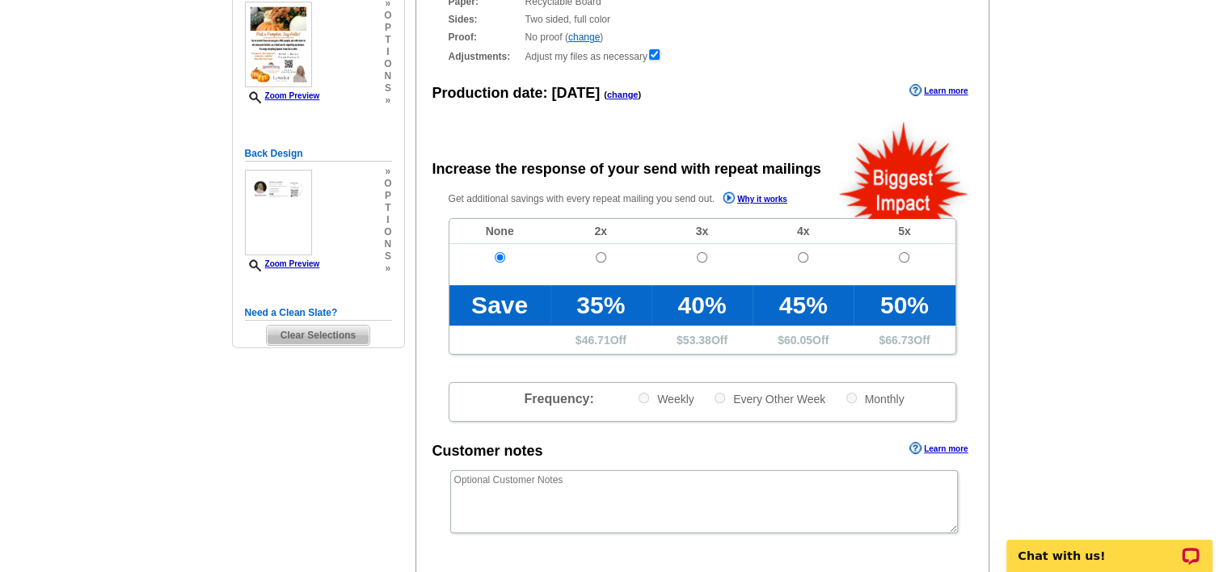
scroll to position [200, 0]
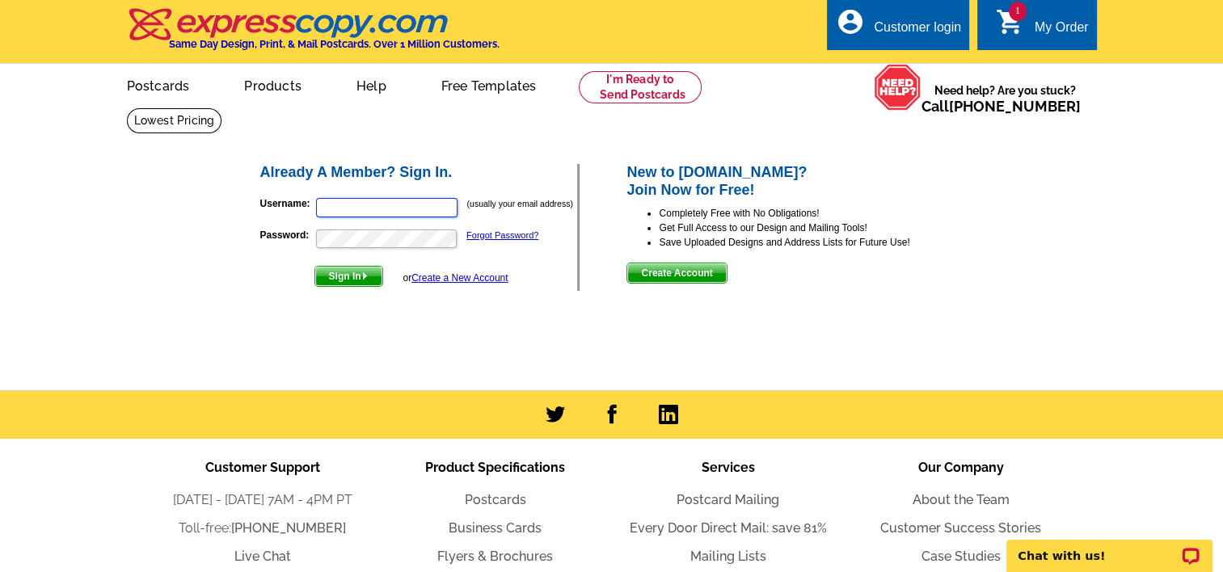
type input "[EMAIL_ADDRESS][DOMAIN_NAME]"
click at [347, 274] on span "Sign In" at bounding box center [348, 276] width 67 height 19
